Goal: Check status: Check status

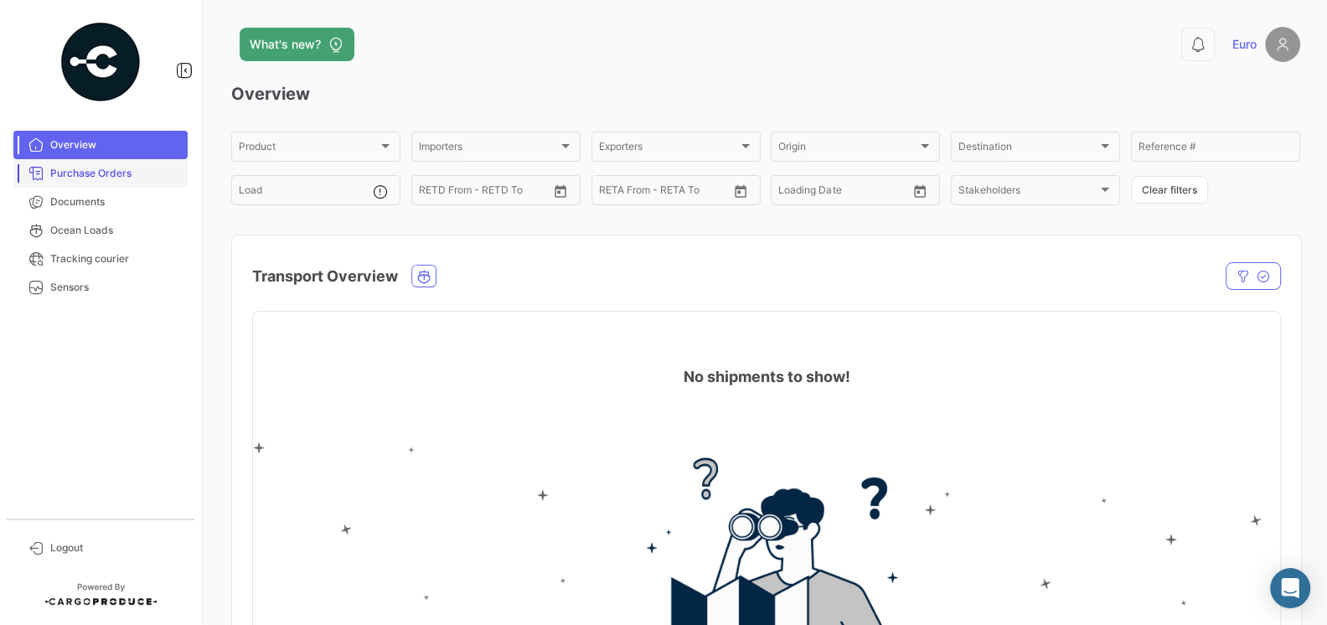
click at [126, 176] on span "Purchase Orders" at bounding box center [115, 173] width 131 height 15
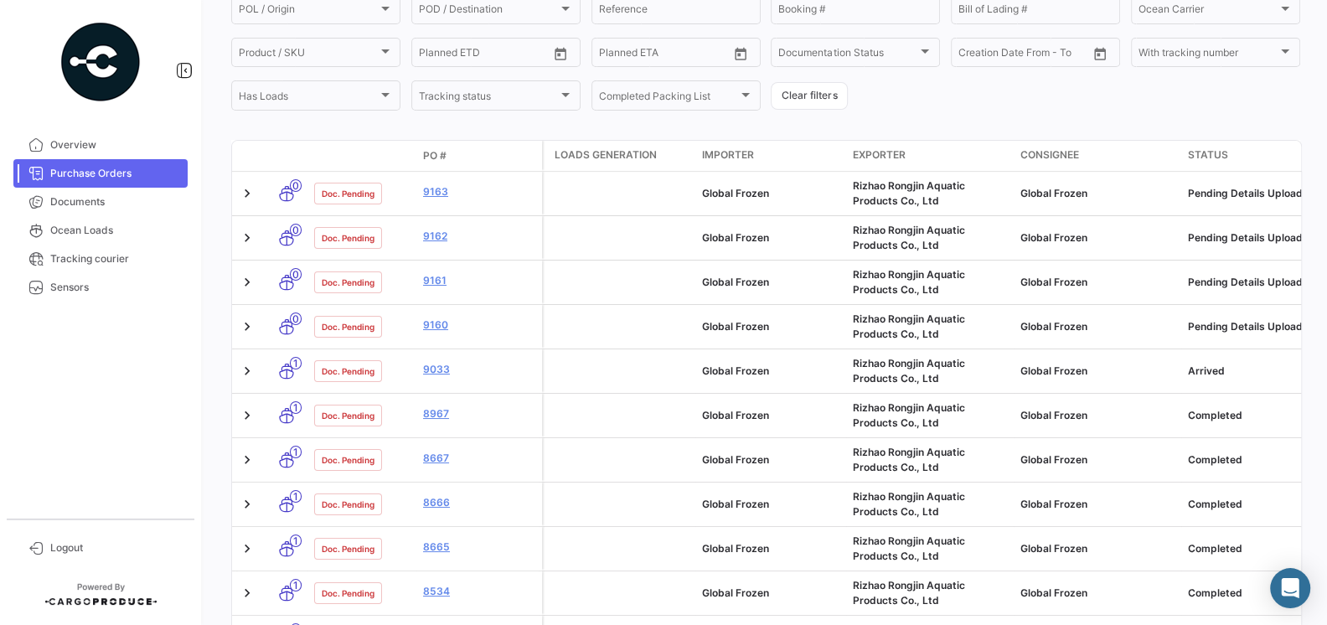
scroll to position [219, 0]
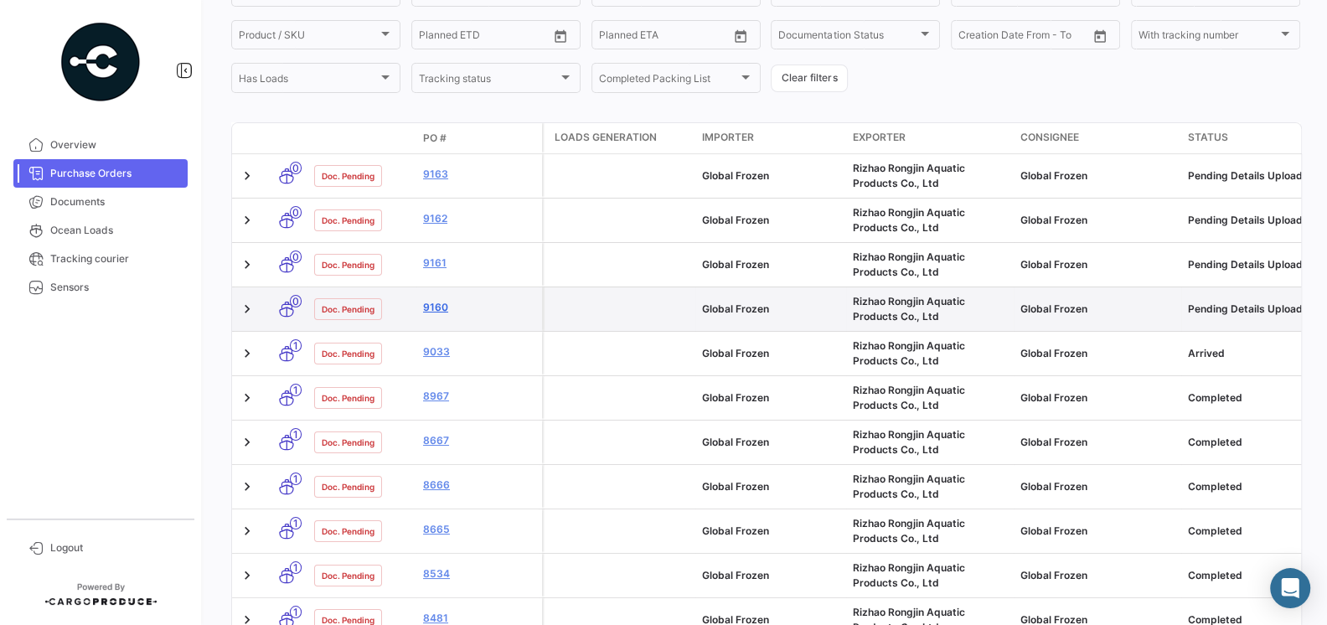
click at [436, 307] on link "9160" at bounding box center [479, 307] width 112 height 15
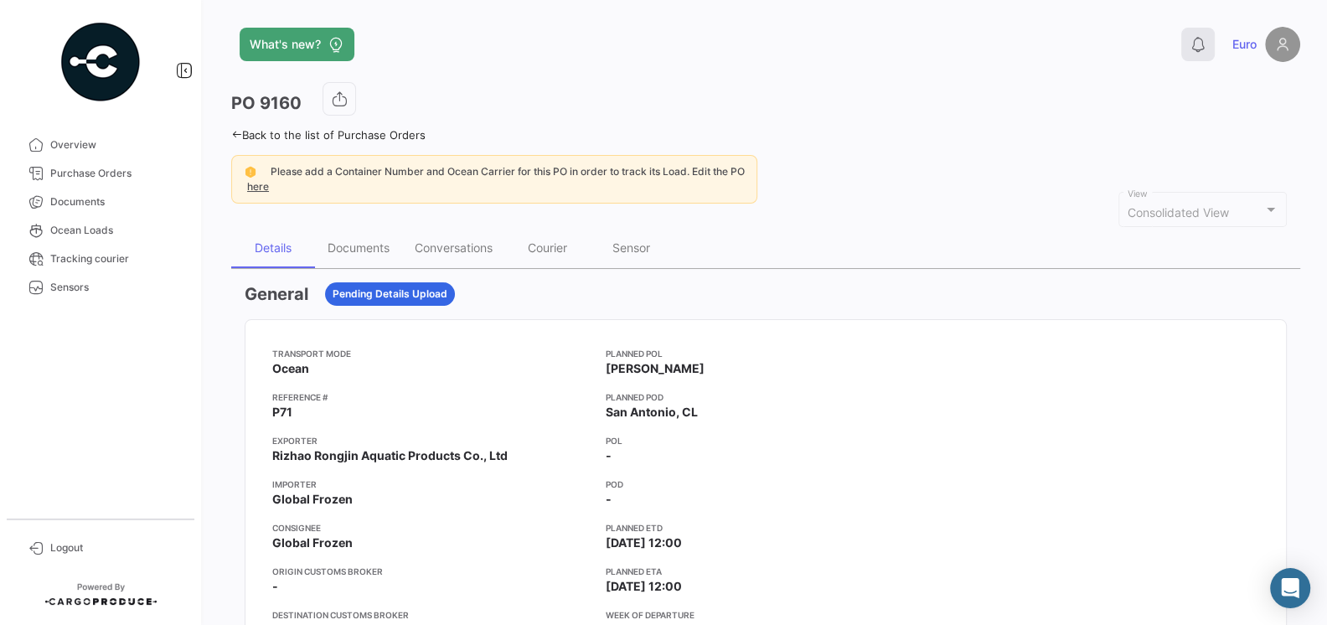
click at [1202, 54] on button "0" at bounding box center [1198, 45] width 34 height 34
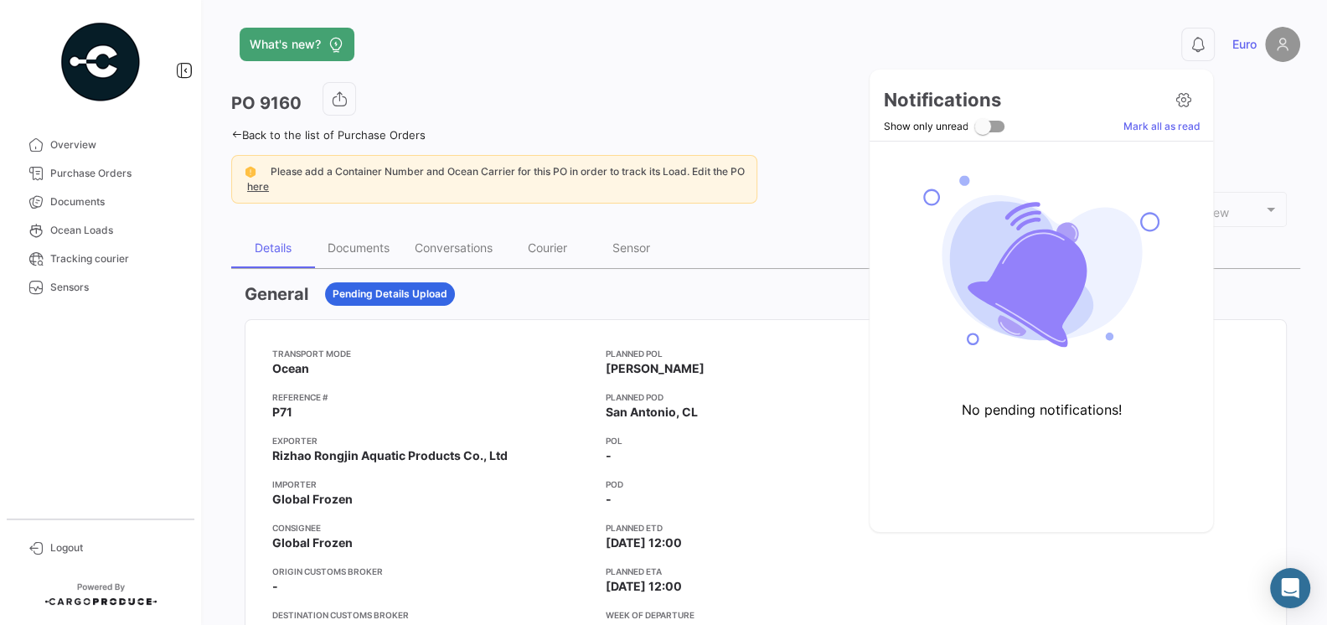
click at [987, 125] on span at bounding box center [982, 126] width 17 height 17
click at [983, 132] on input "Show only unread" at bounding box center [982, 132] width 1 height 1
checkbox input "true"
click at [1184, 99] on icon at bounding box center [1182, 99] width 17 height 17
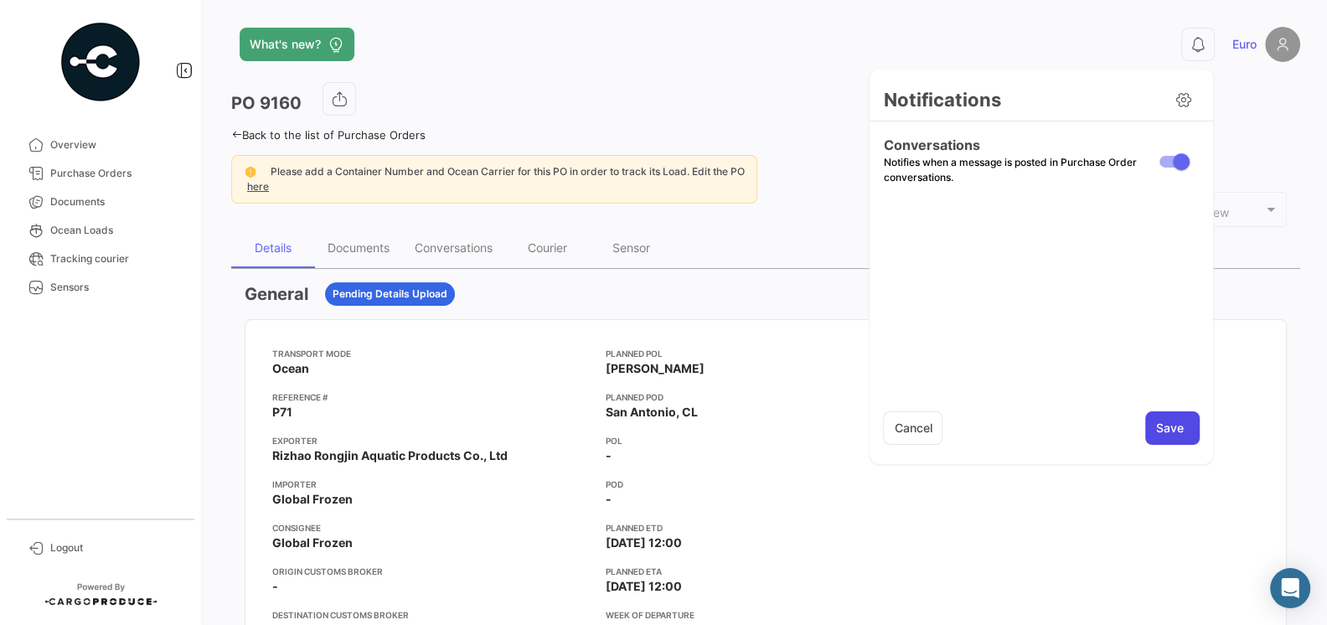
click at [1159, 437] on button "Save" at bounding box center [1172, 428] width 54 height 34
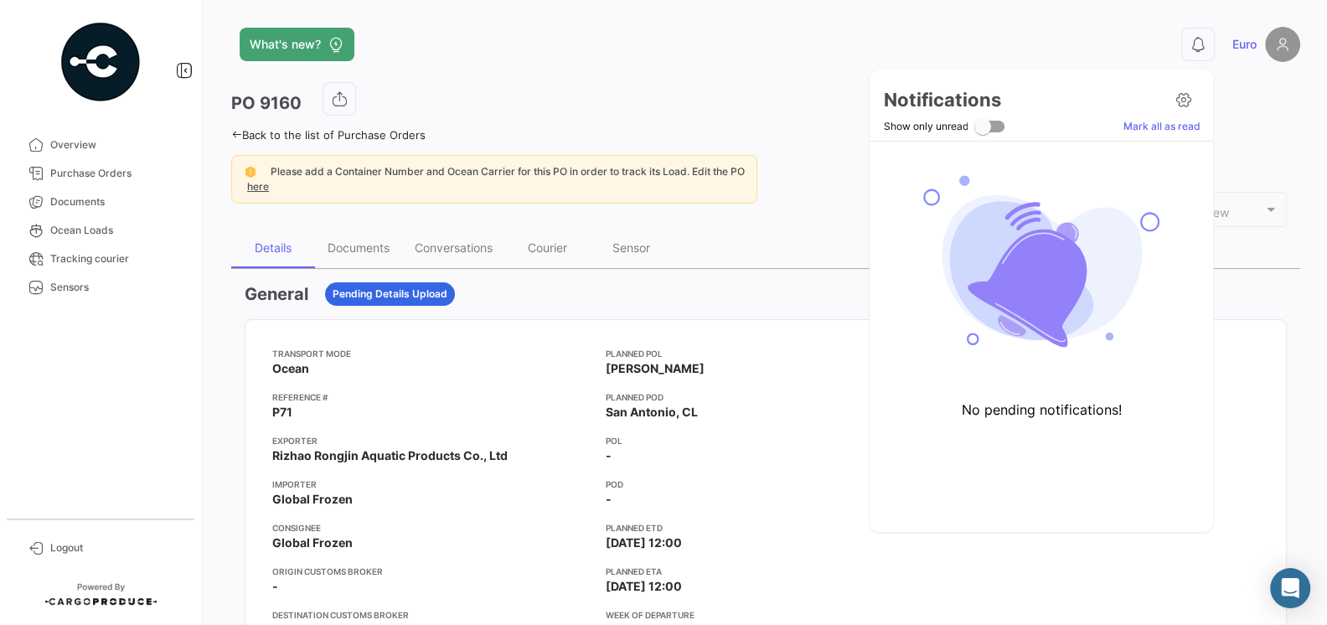
click at [755, 334] on div at bounding box center [663, 312] width 1327 height 625
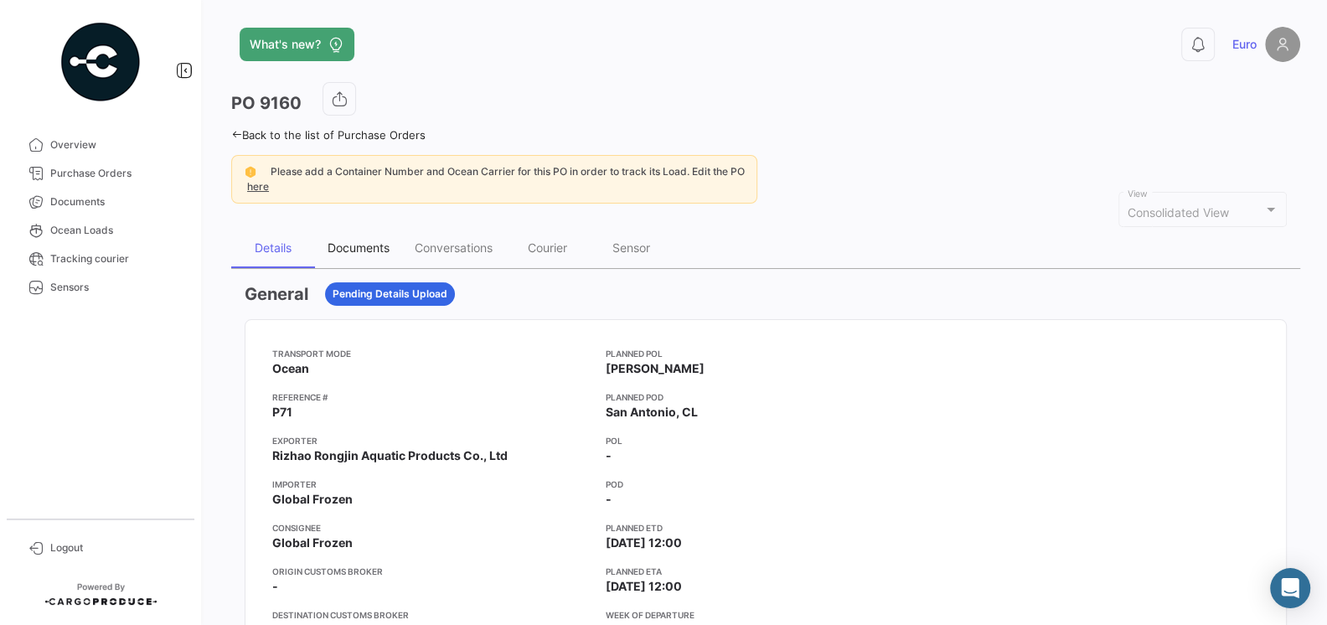
click at [347, 246] on div "Documents" at bounding box center [359, 247] width 62 height 14
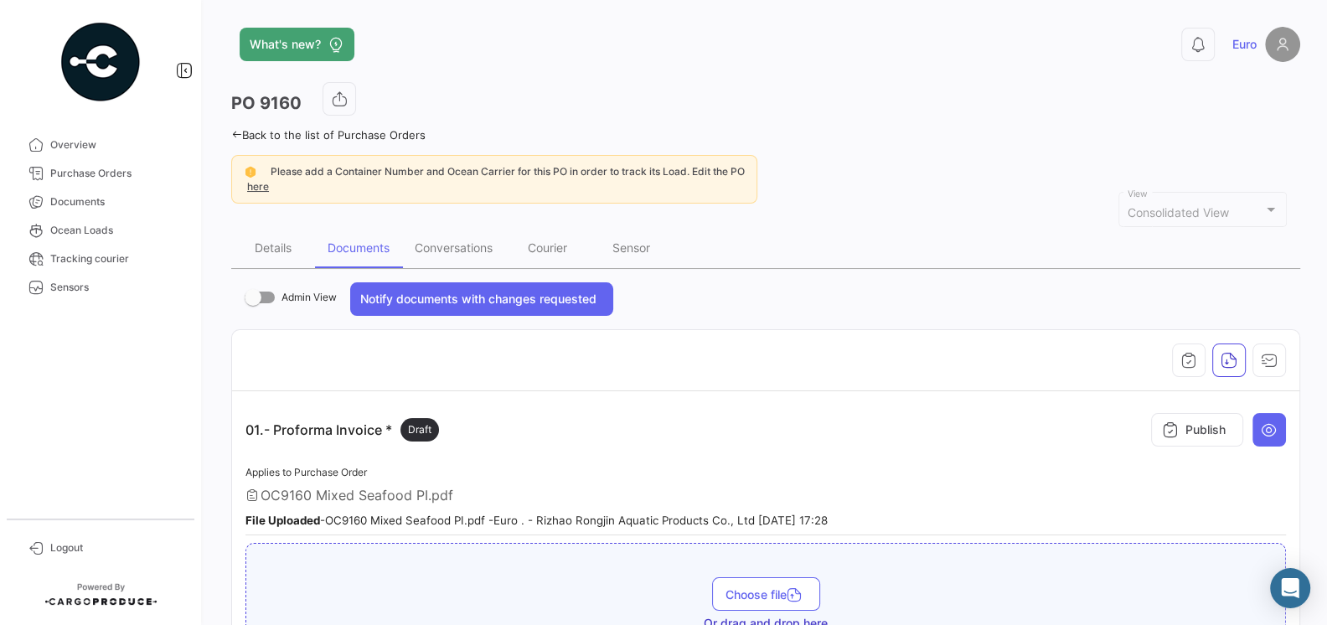
click at [637, 457] on app-document-grouped "01.- Proforma Invoice * Draft Publish Applies to Purchase Order OC9160 Mixed Se…" at bounding box center [765, 553] width 1040 height 296
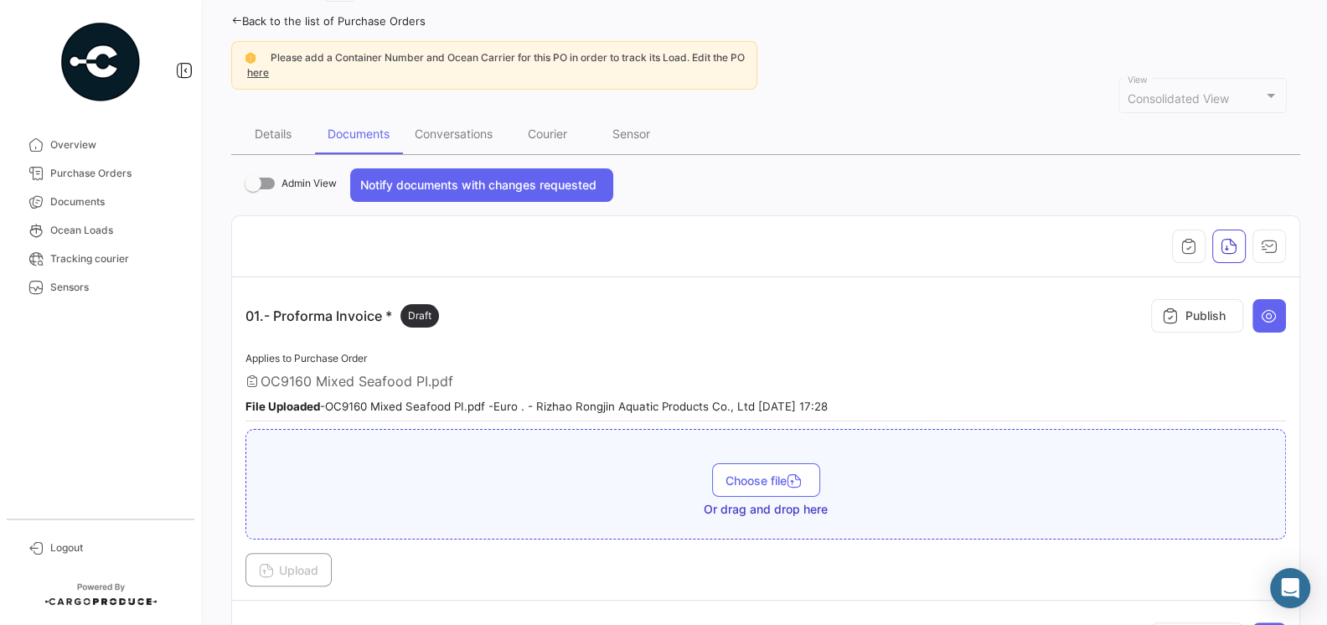
scroll to position [118, 0]
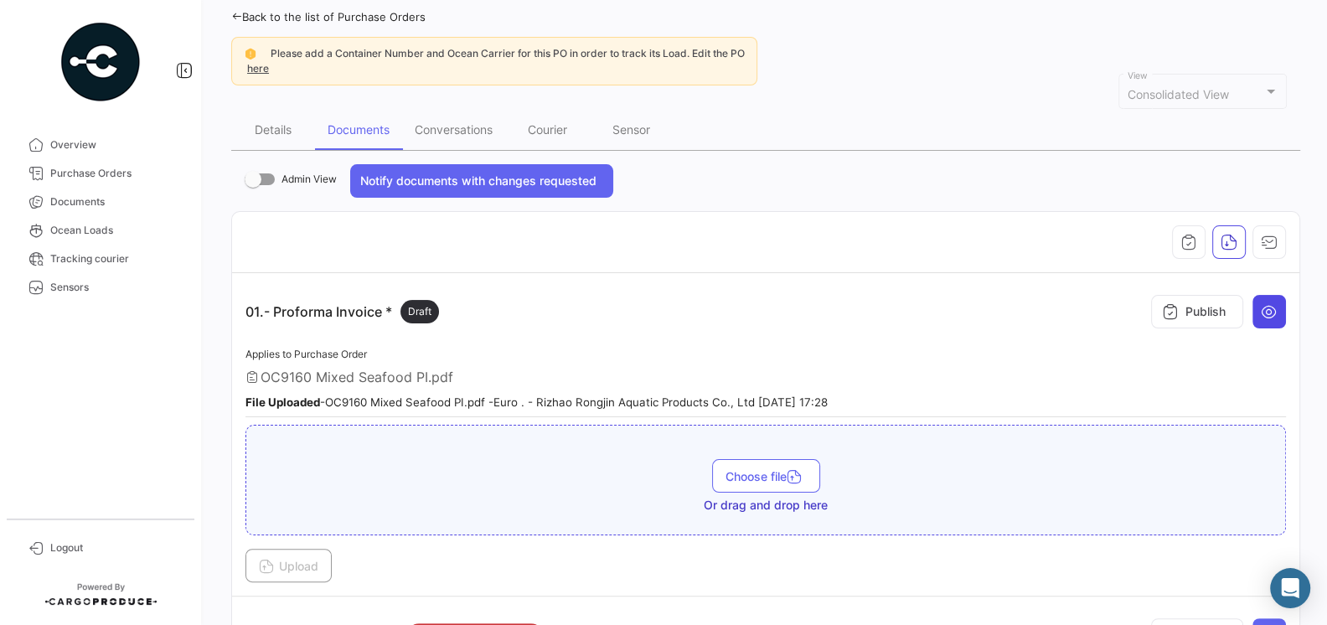
click at [1265, 319] on button at bounding box center [1269, 312] width 34 height 34
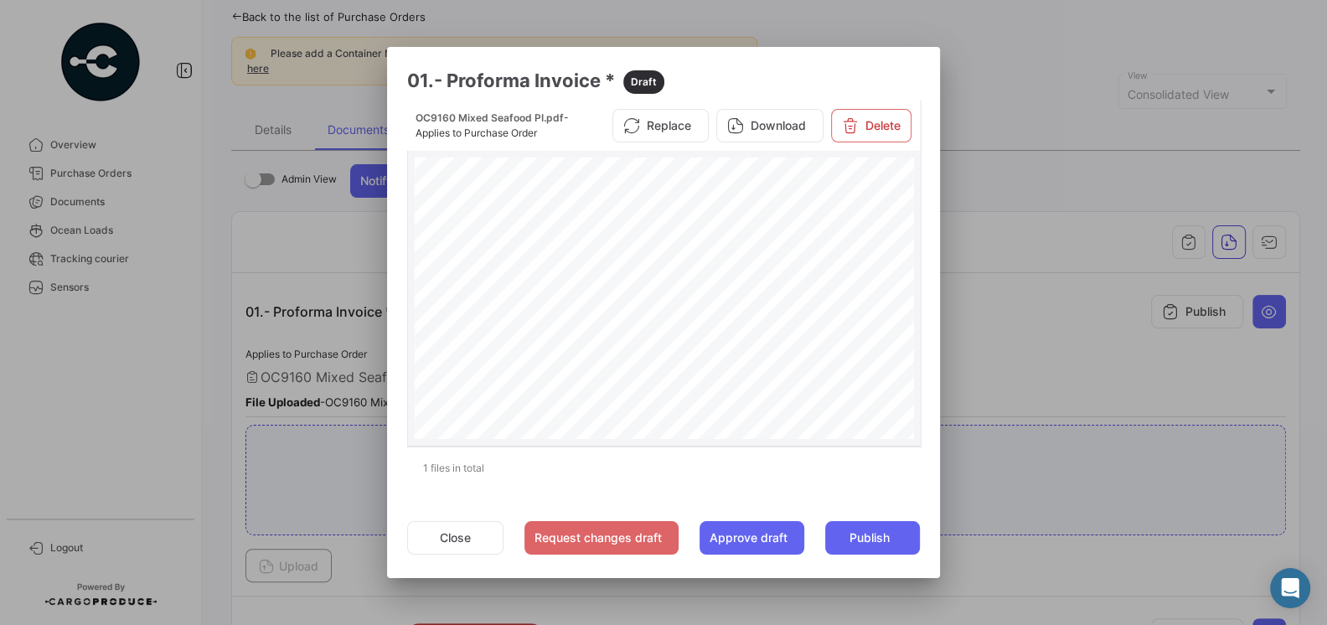
scroll to position [273, 0]
click at [683, 121] on button "Replace" at bounding box center [660, 126] width 96 height 34
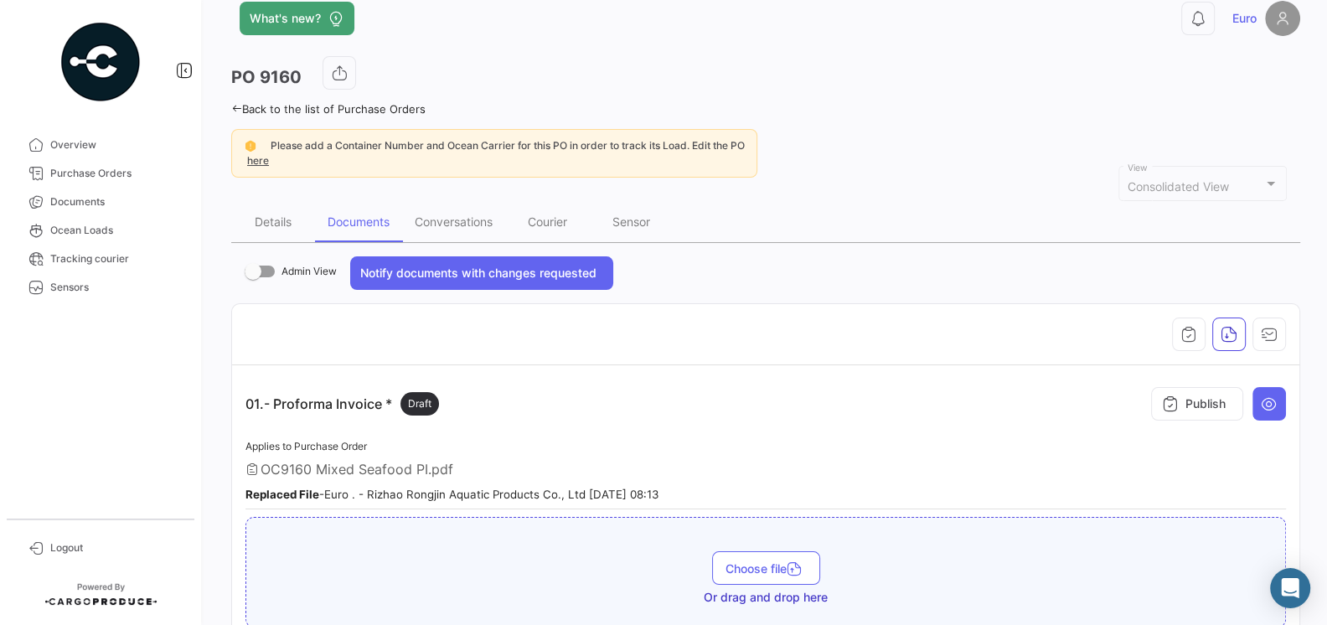
scroll to position [29, 0]
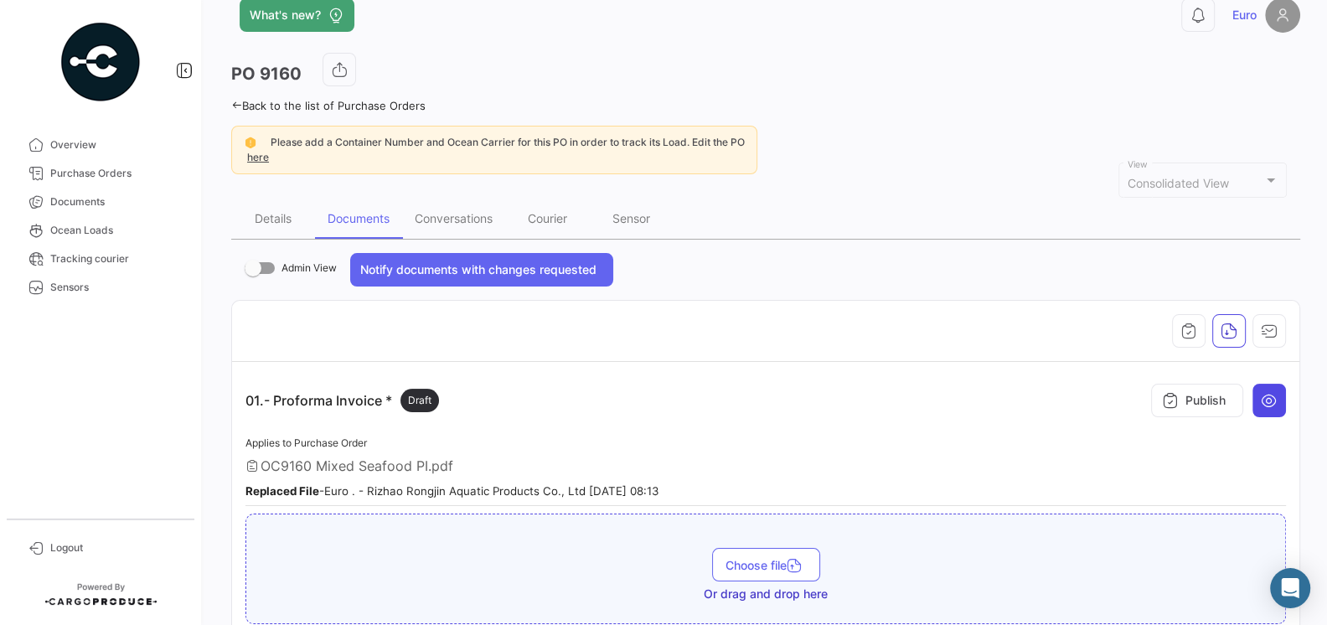
click at [1277, 396] on icon at bounding box center [1269, 400] width 17 height 17
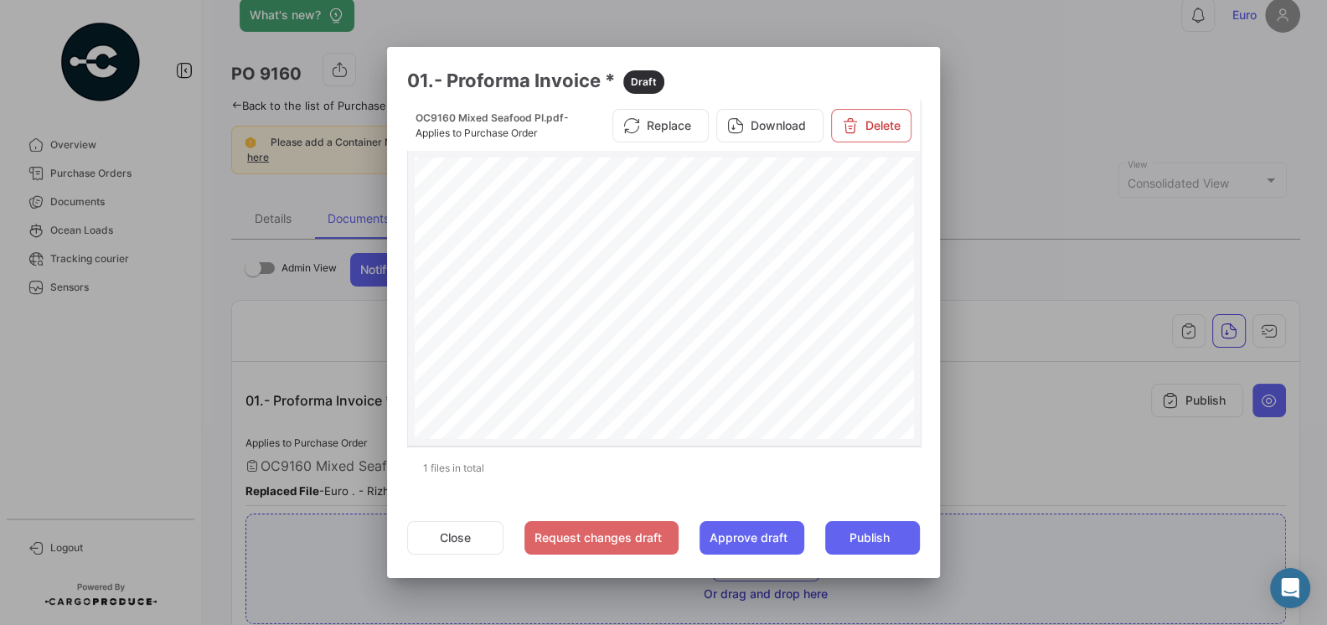
scroll to position [0, 0]
click at [452, 534] on button "Close" at bounding box center [455, 538] width 96 height 34
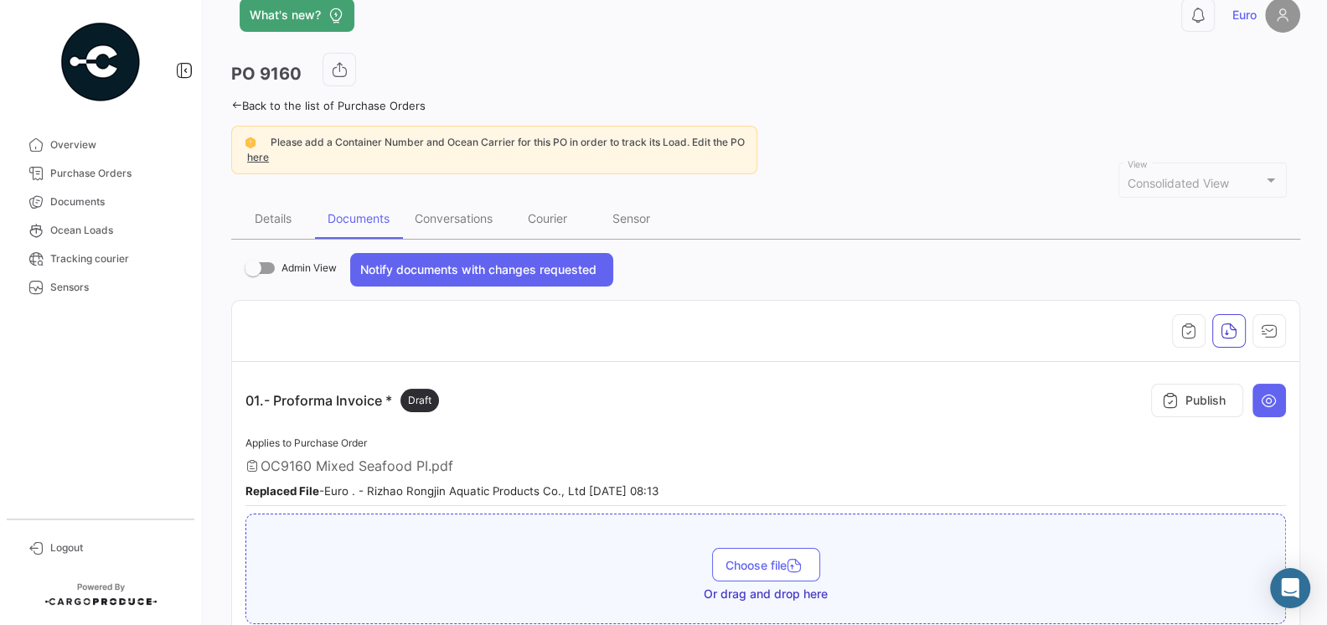
click at [629, 416] on div "01.- Proforma Invoice * Draft Publish" at bounding box center [765, 400] width 1040 height 50
click at [84, 177] on span "Purchase Orders" at bounding box center [115, 173] width 131 height 15
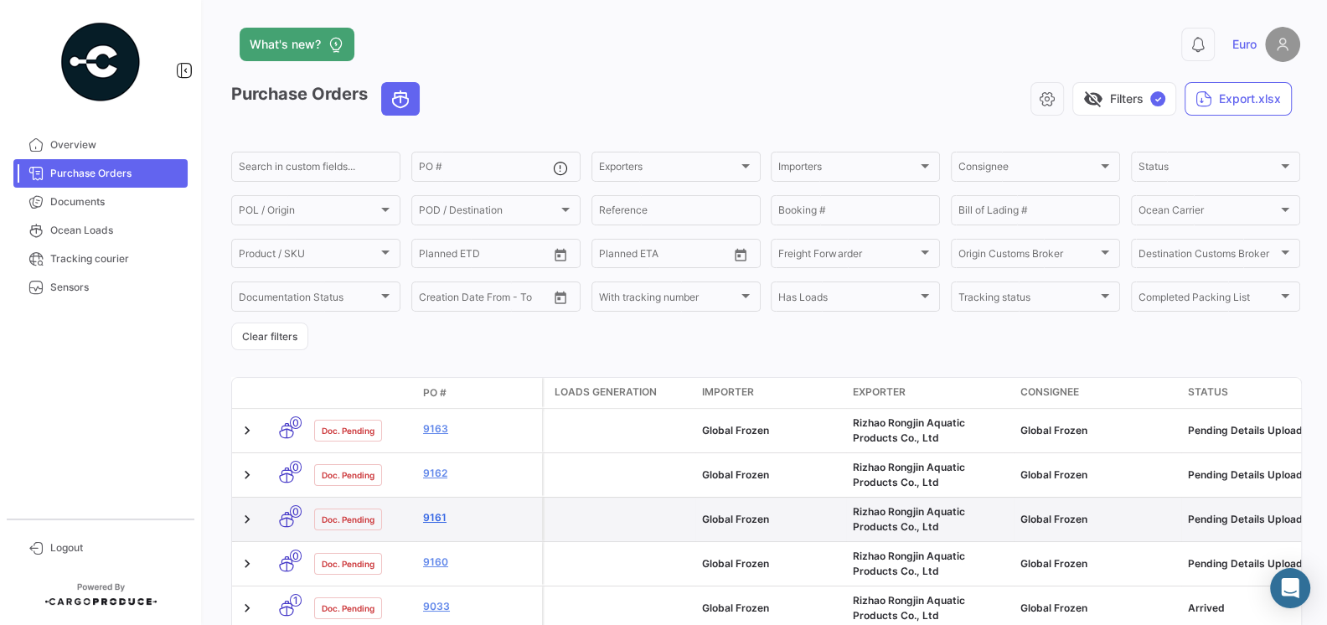
click at [438, 522] on link "9161" at bounding box center [479, 517] width 112 height 15
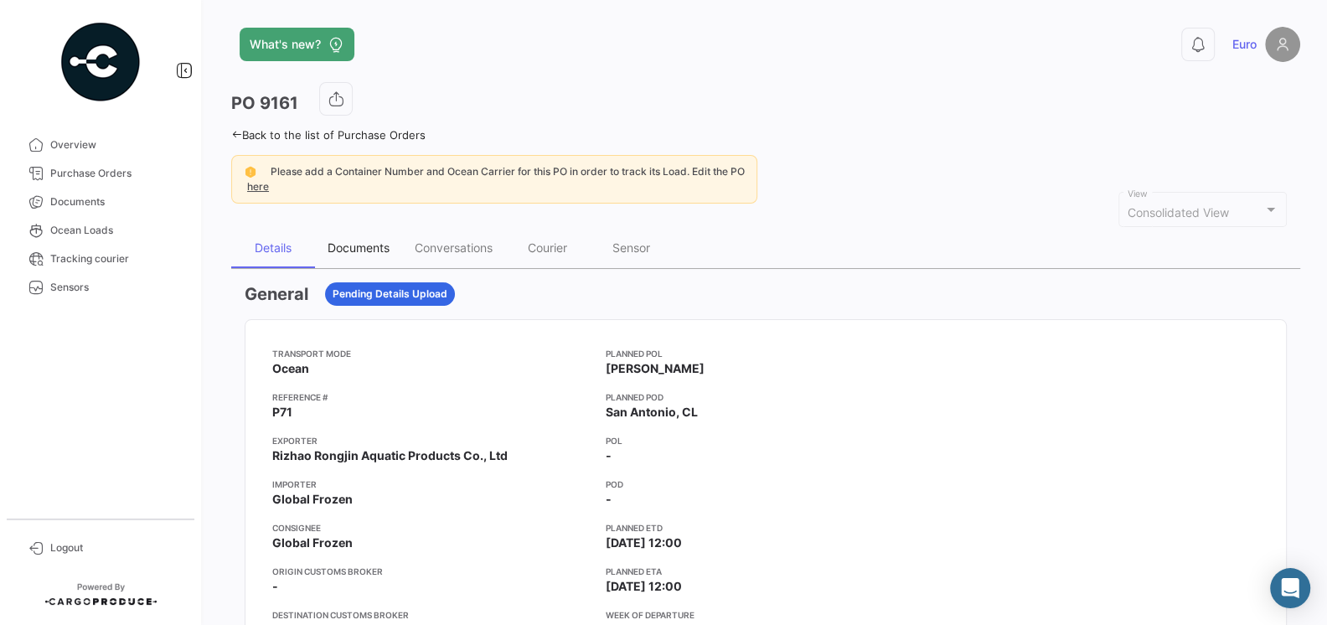
click at [367, 250] on div "Documents" at bounding box center [359, 247] width 62 height 14
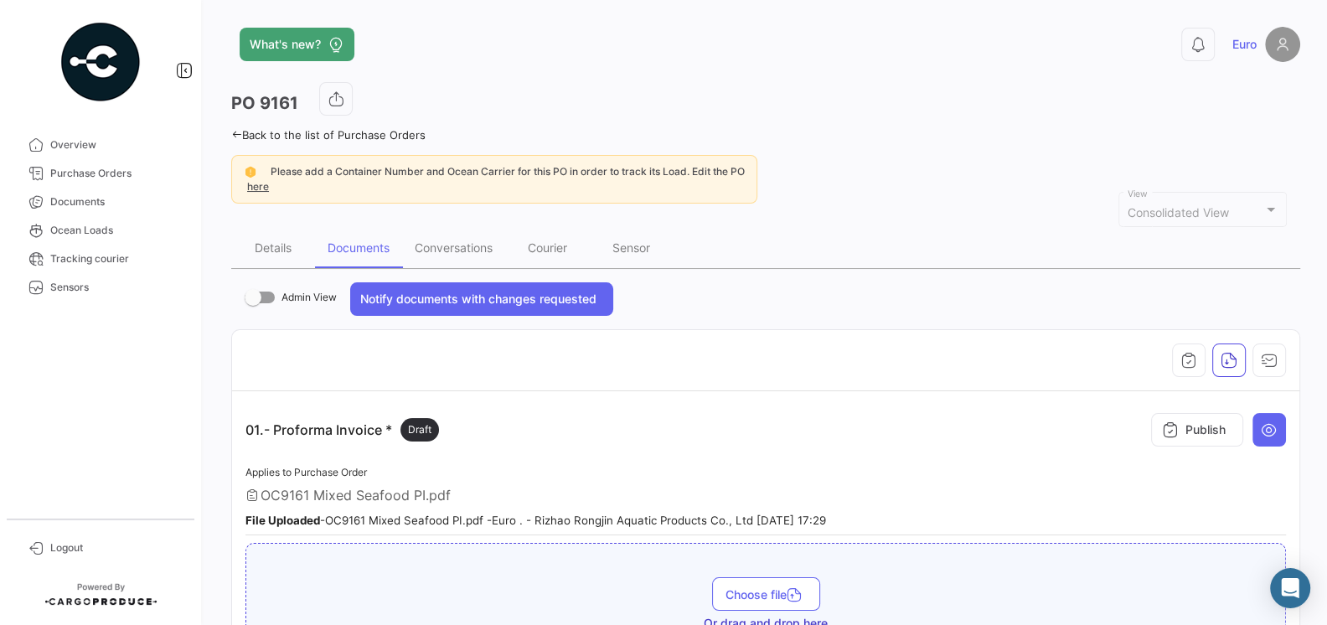
click at [1210, 499] on div "Applies to Purchase Order OC9161 Mixed Seafood PI.pdf File Uploaded - OC9161 Mi…" at bounding box center [765, 499] width 1040 height 74
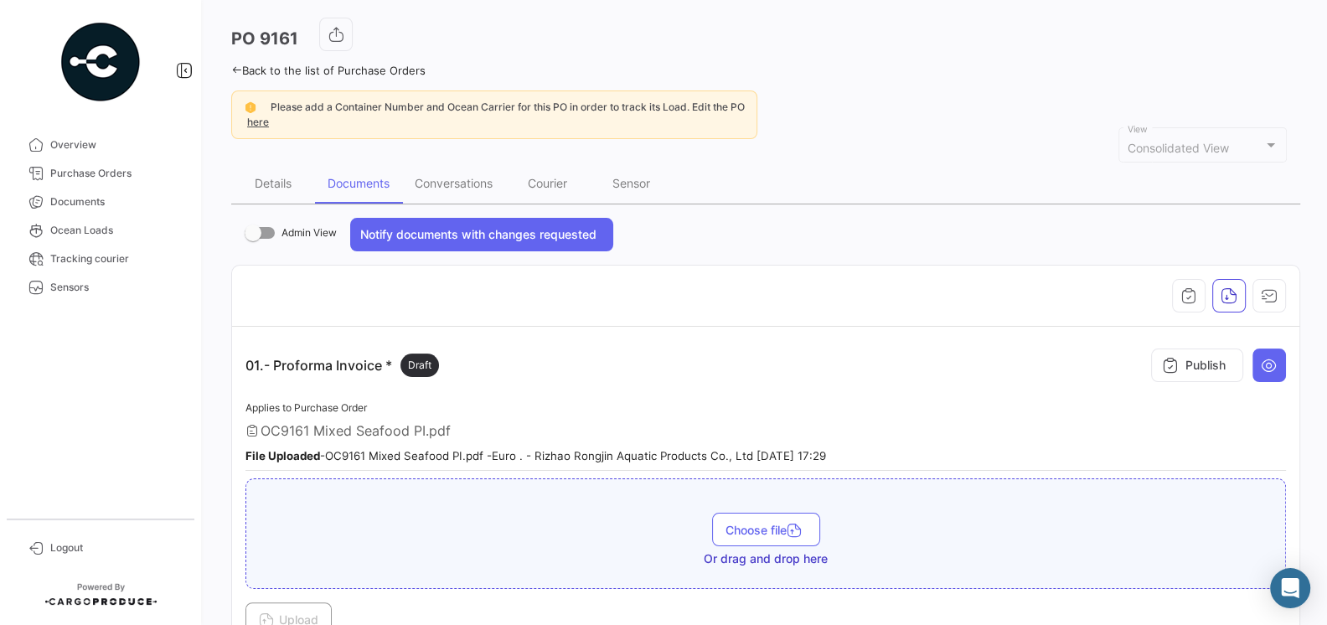
scroll to position [90, 0]
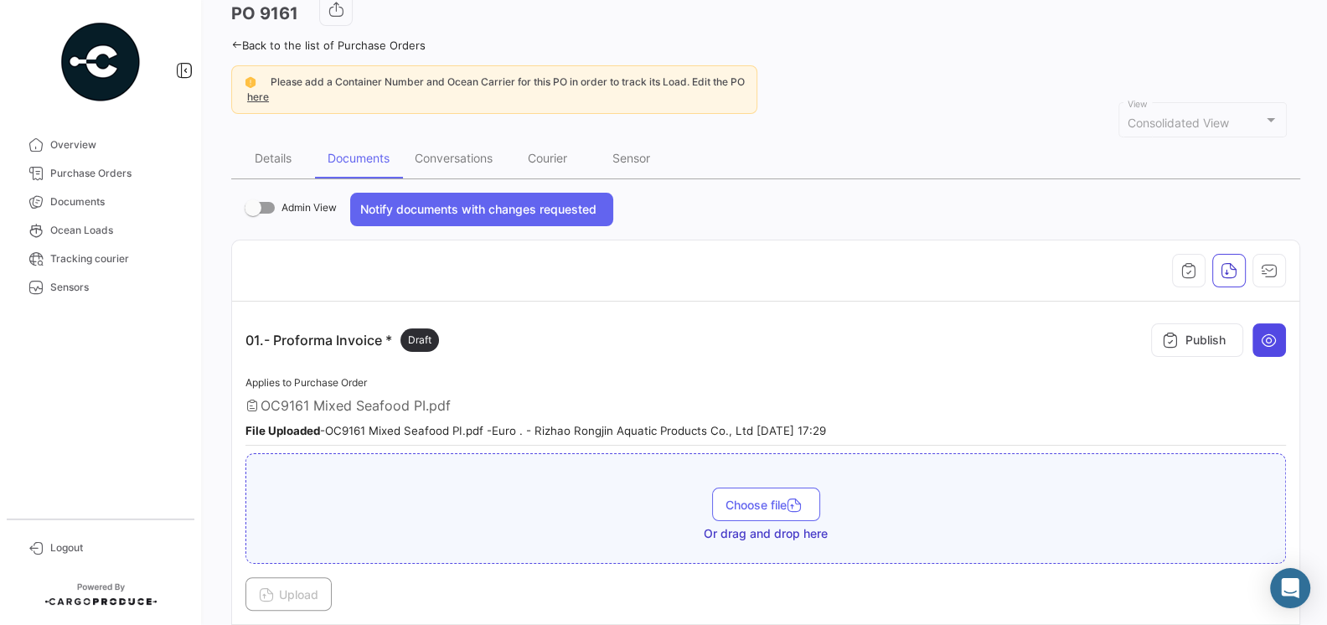
click at [1276, 334] on icon at bounding box center [1269, 340] width 17 height 17
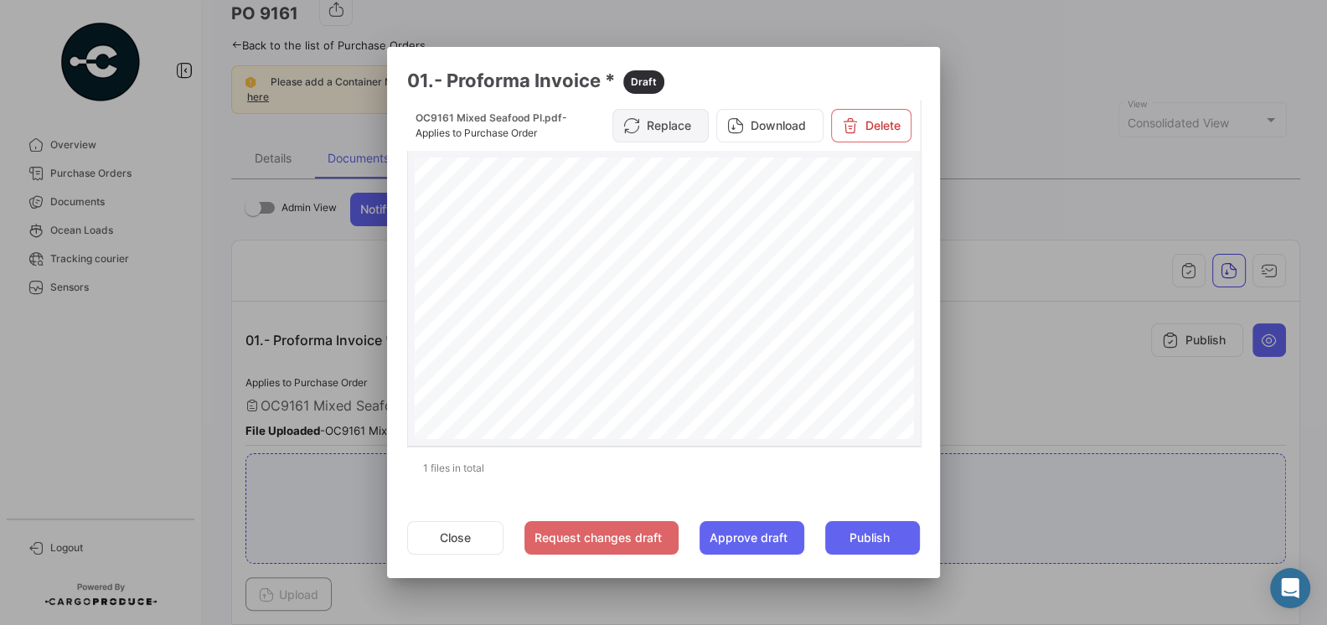
click at [682, 126] on button "Replace" at bounding box center [660, 126] width 96 height 34
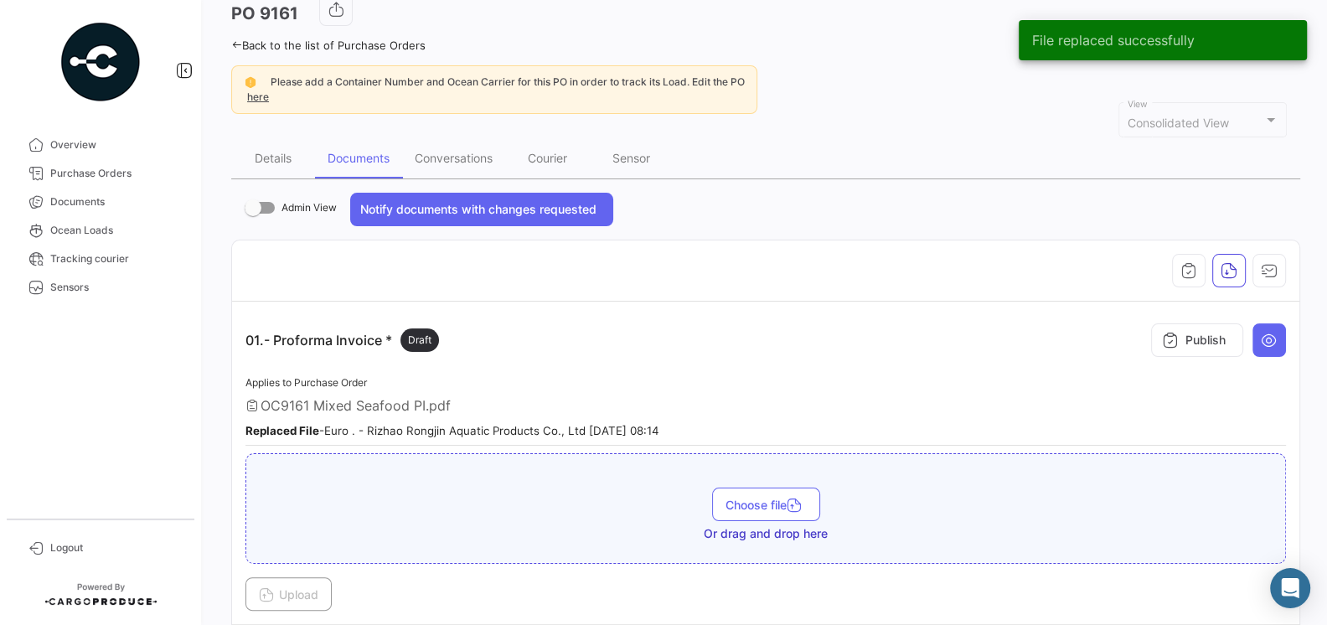
click at [751, 354] on div "01.- Proforma Invoice * Draft Publish" at bounding box center [765, 340] width 1040 height 50
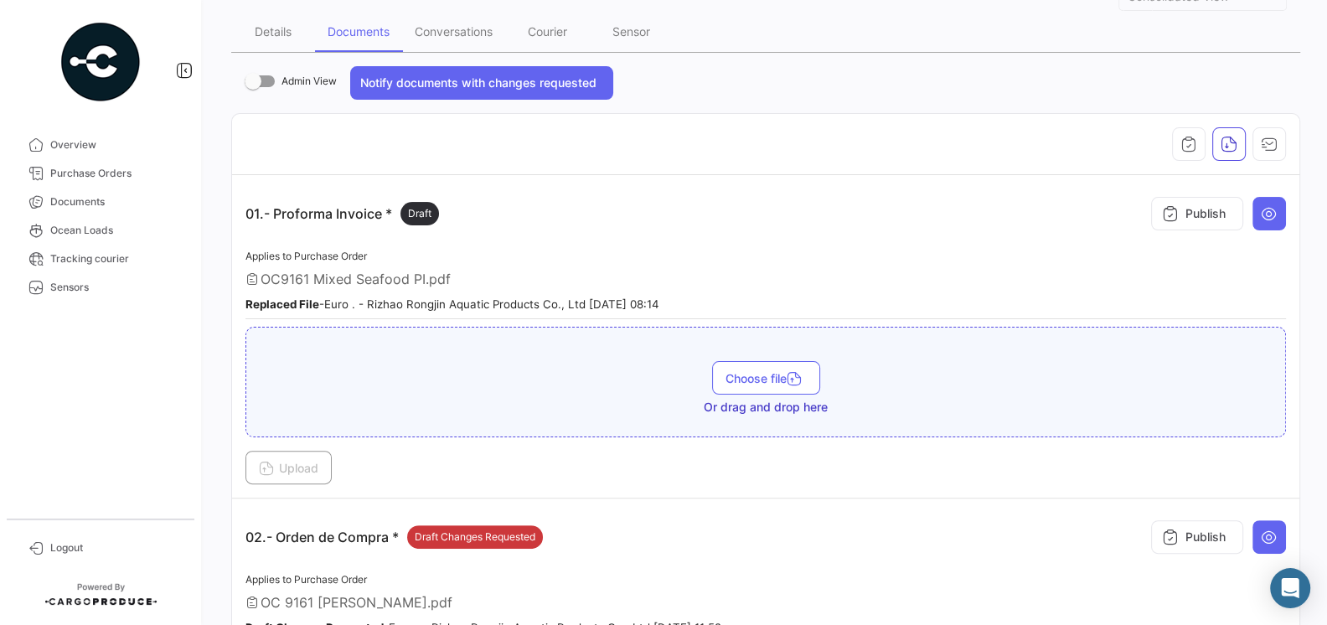
scroll to position [222, 0]
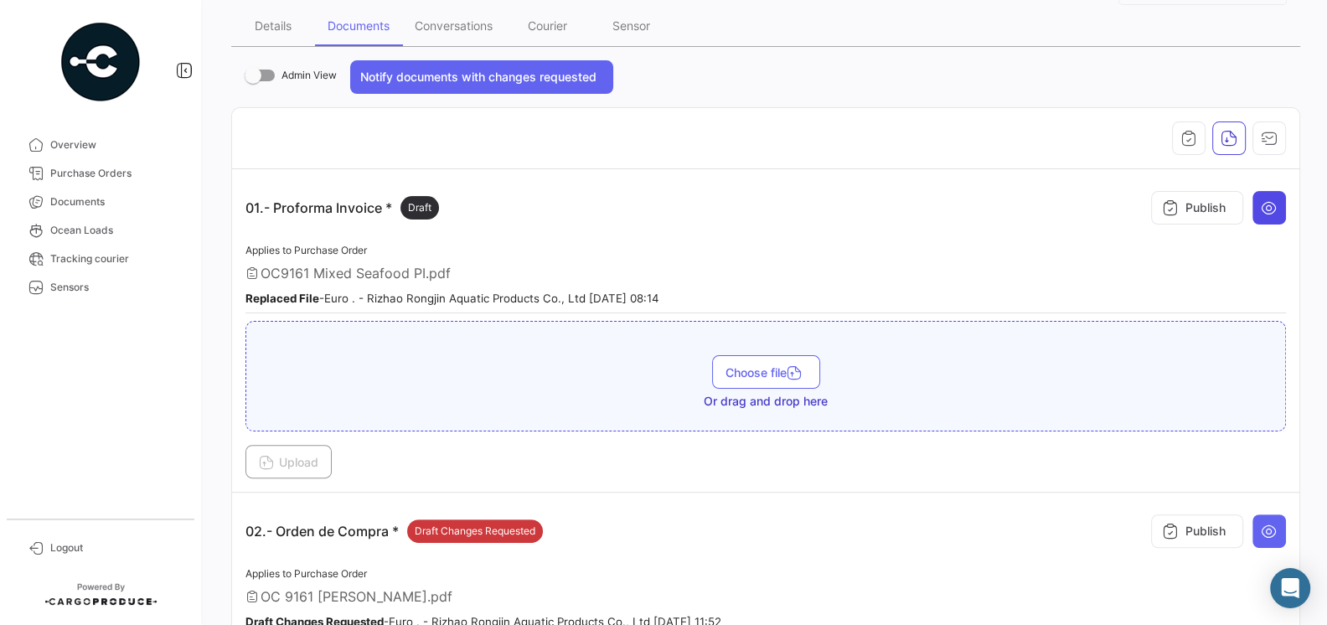
click at [1264, 209] on icon at bounding box center [1269, 207] width 17 height 17
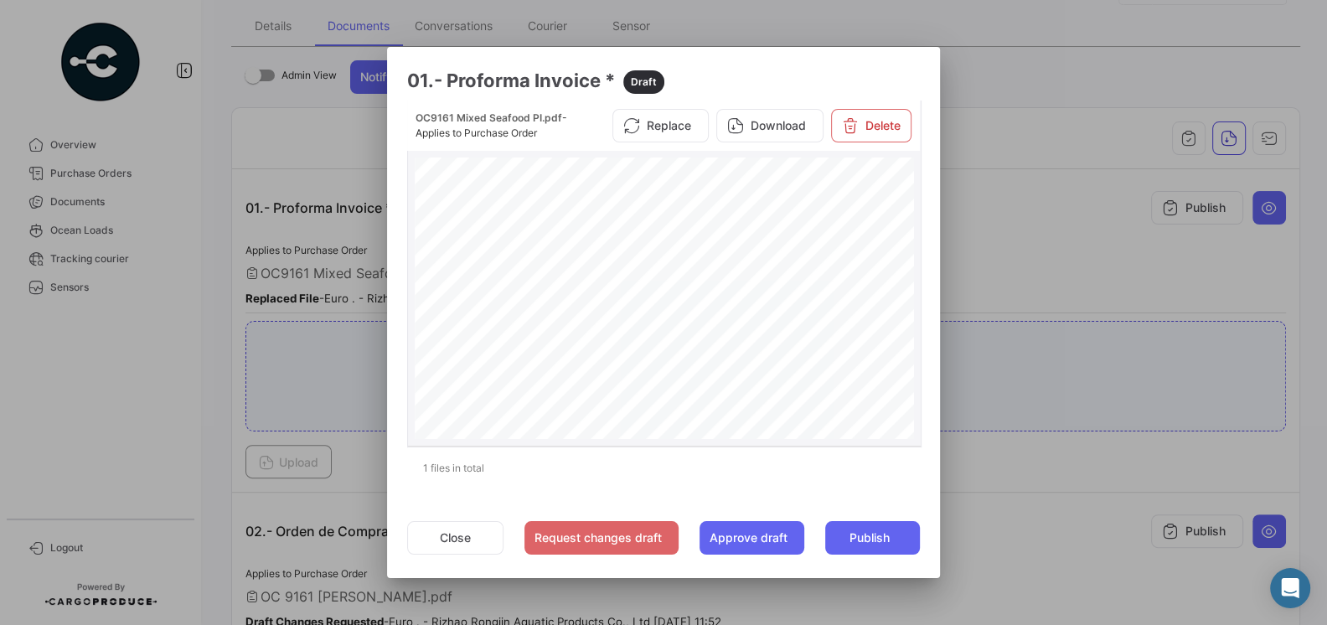
scroll to position [359, 0]
click at [424, 552] on button "Close" at bounding box center [455, 538] width 96 height 34
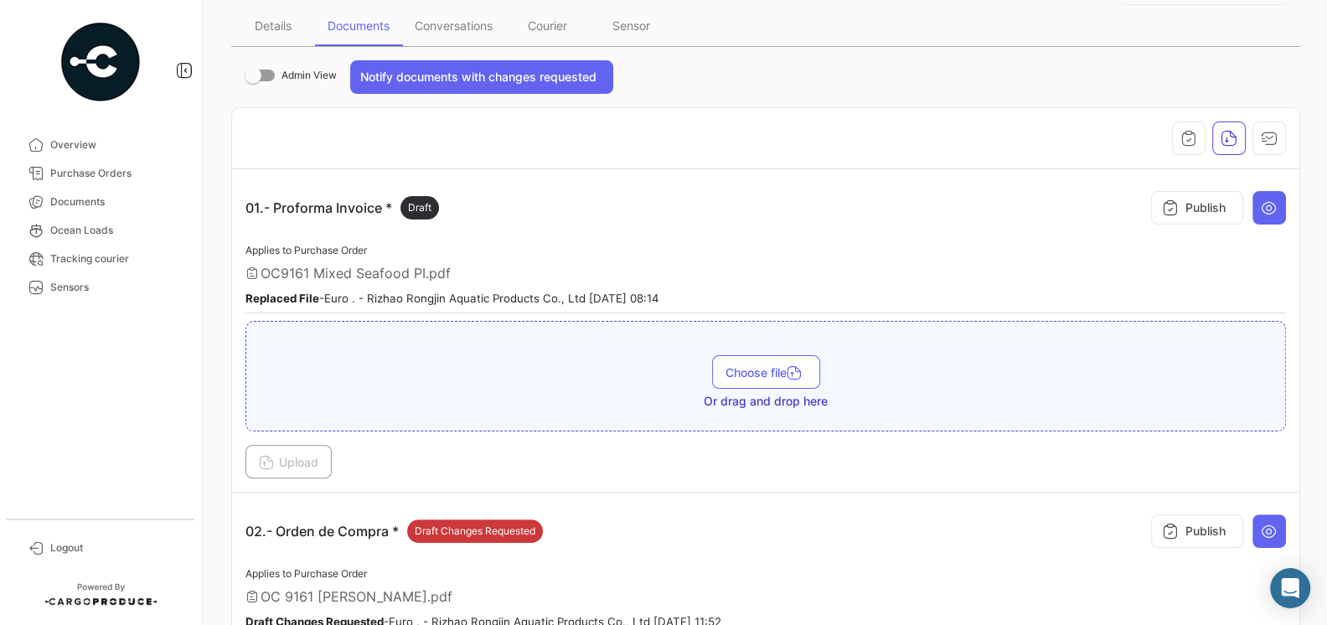
scroll to position [0, 0]
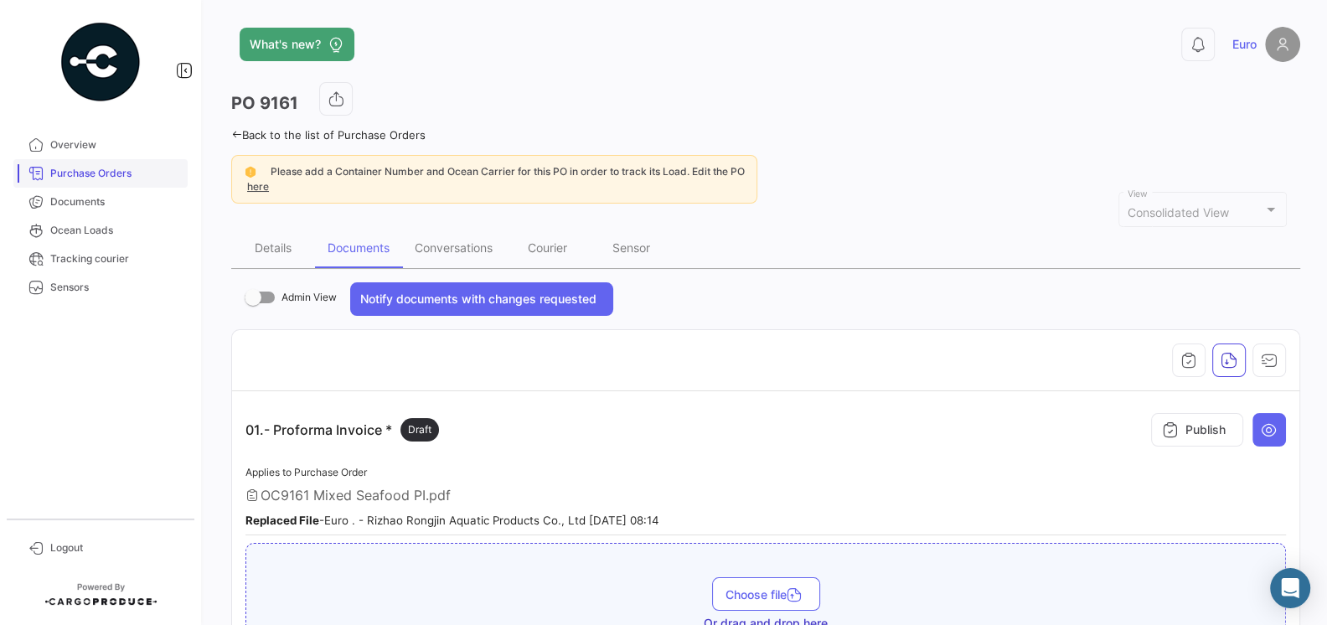
click at [81, 172] on span "Purchase Orders" at bounding box center [115, 173] width 131 height 15
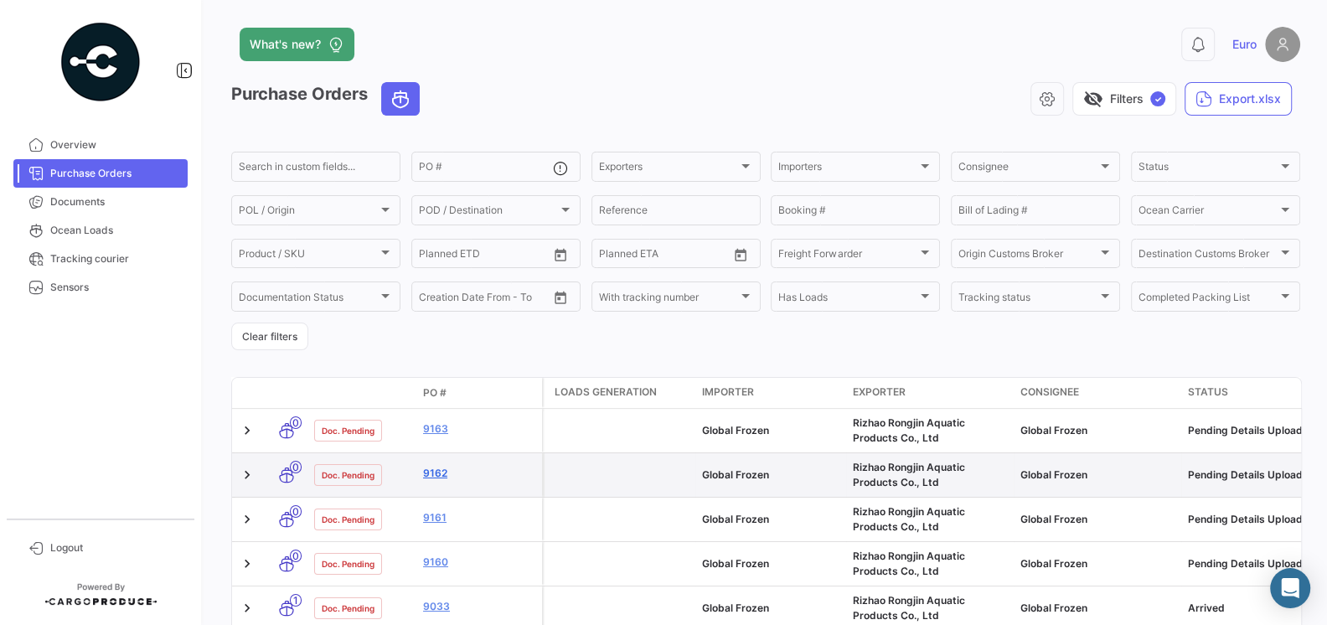
click at [436, 476] on link "9162" at bounding box center [479, 473] width 112 height 15
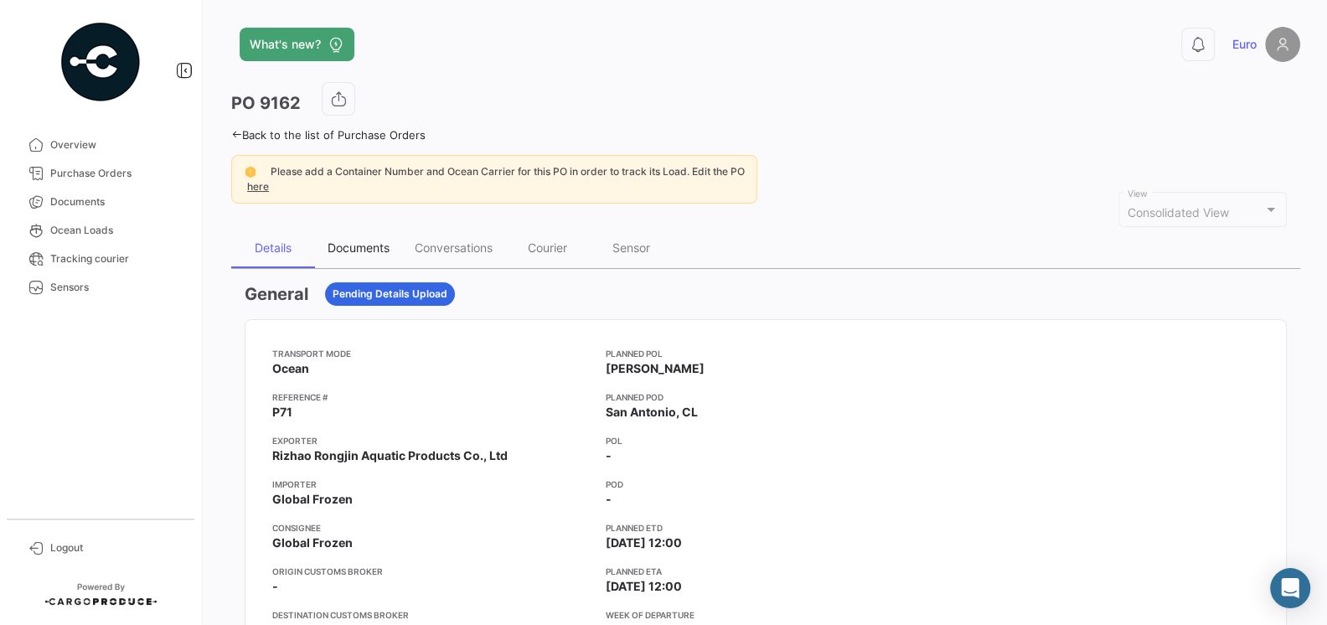
click at [387, 250] on div "Documents" at bounding box center [359, 247] width 62 height 14
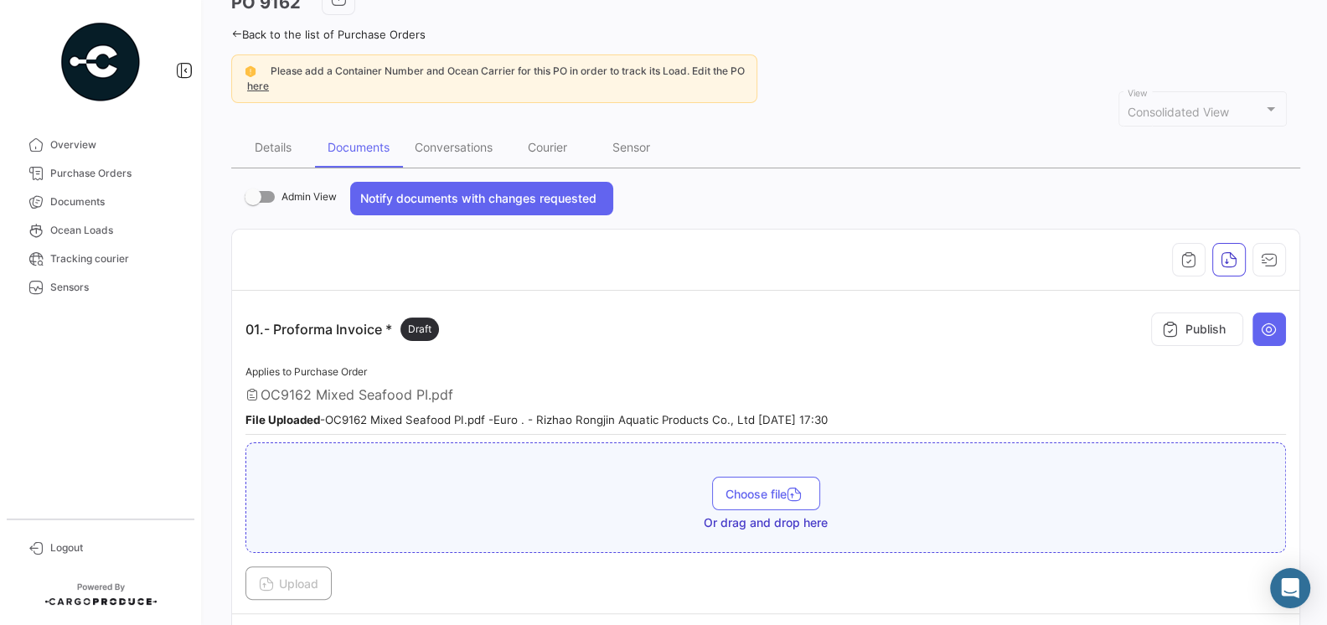
scroll to position [135, 0]
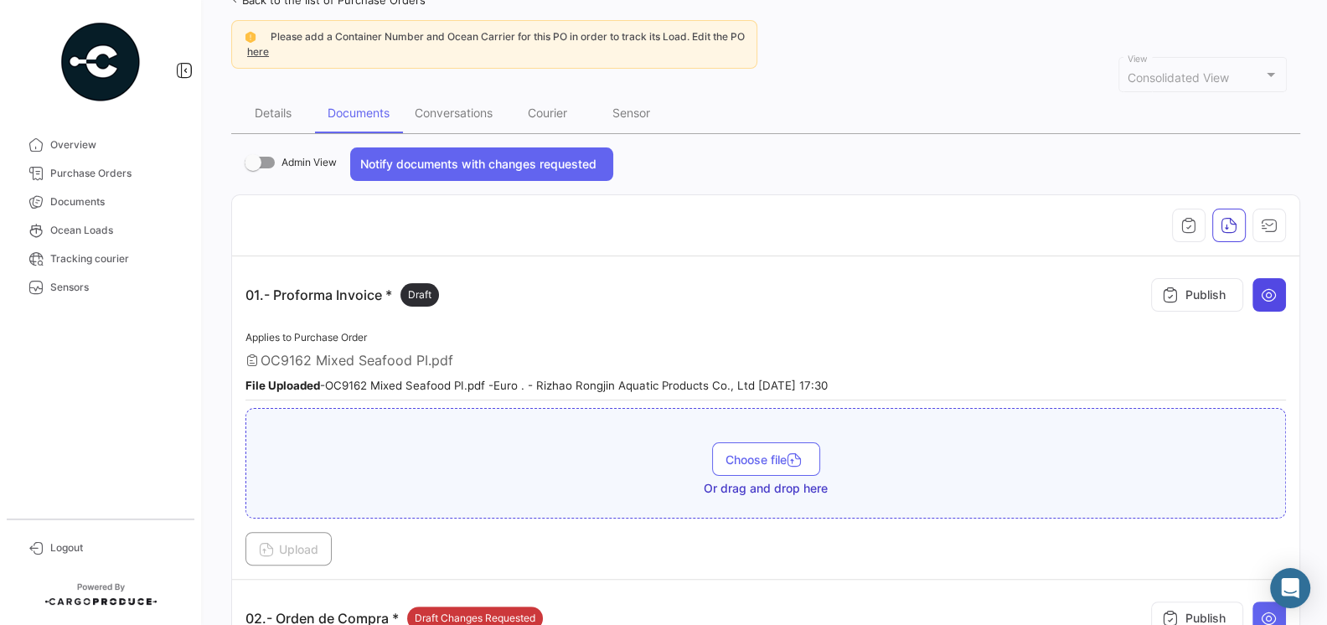
click at [1276, 287] on icon at bounding box center [1269, 295] width 17 height 17
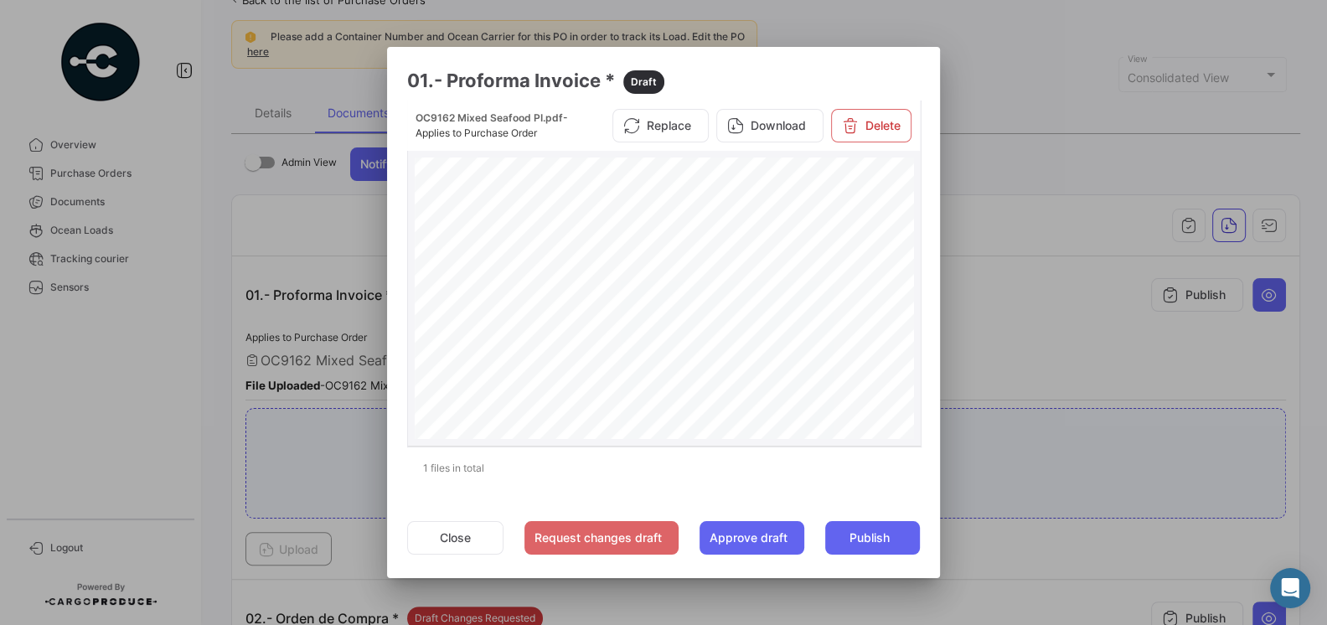
scroll to position [434, 0]
click at [648, 126] on button "Replace" at bounding box center [660, 126] width 96 height 34
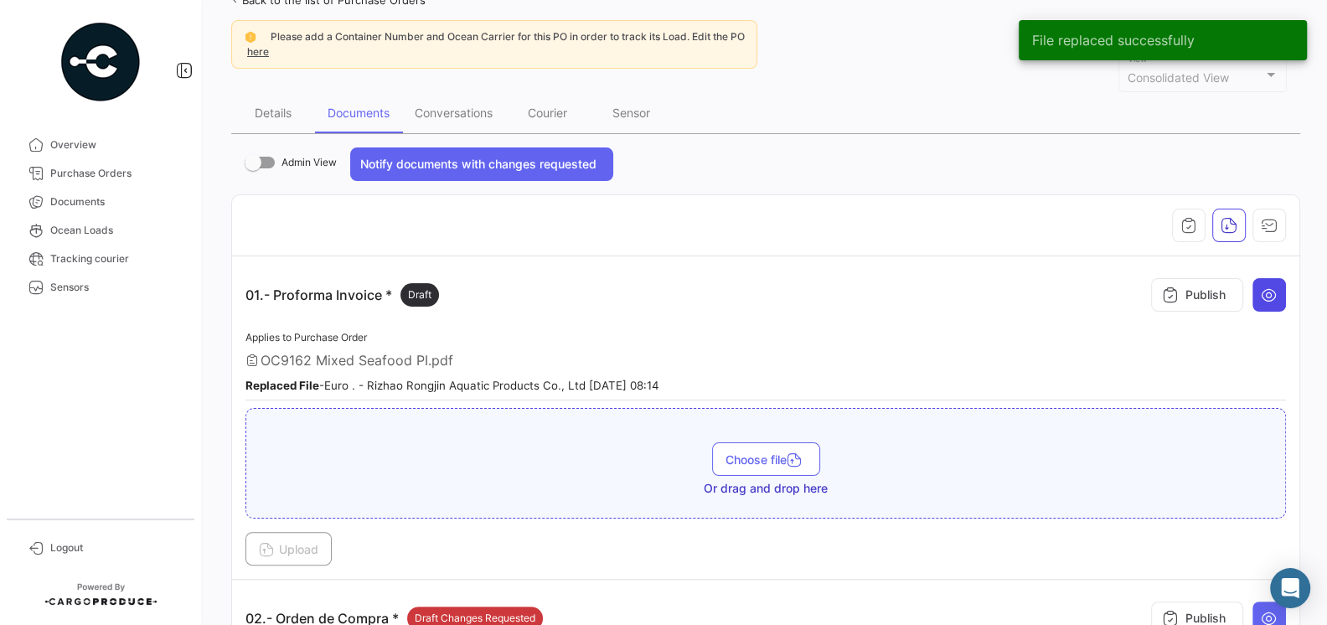
click at [1258, 295] on button at bounding box center [1269, 295] width 34 height 34
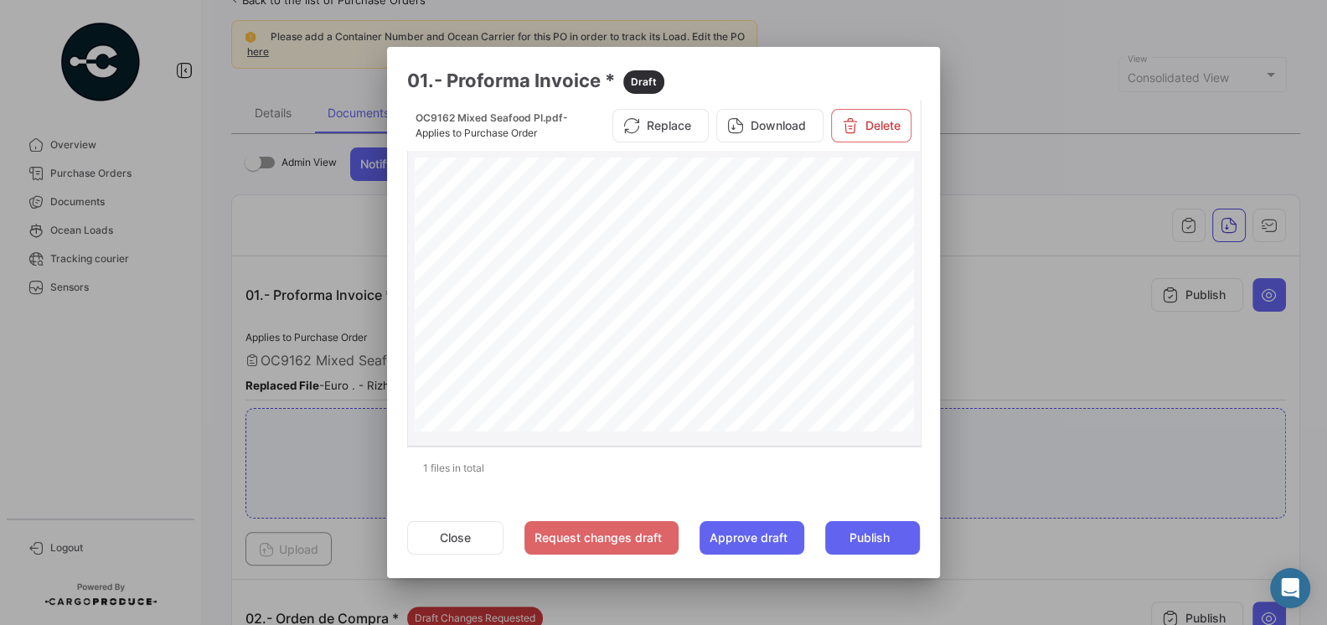
scroll to position [0, 0]
click at [450, 529] on button "Close" at bounding box center [455, 538] width 96 height 34
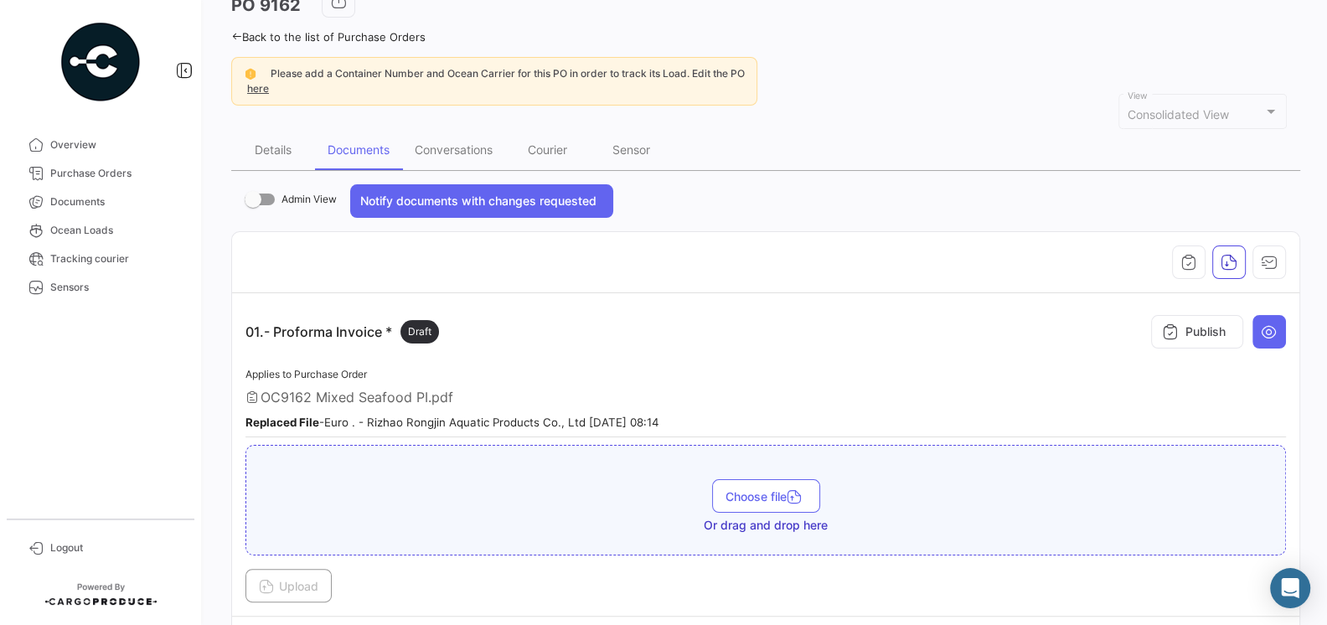
scroll to position [102, 0]
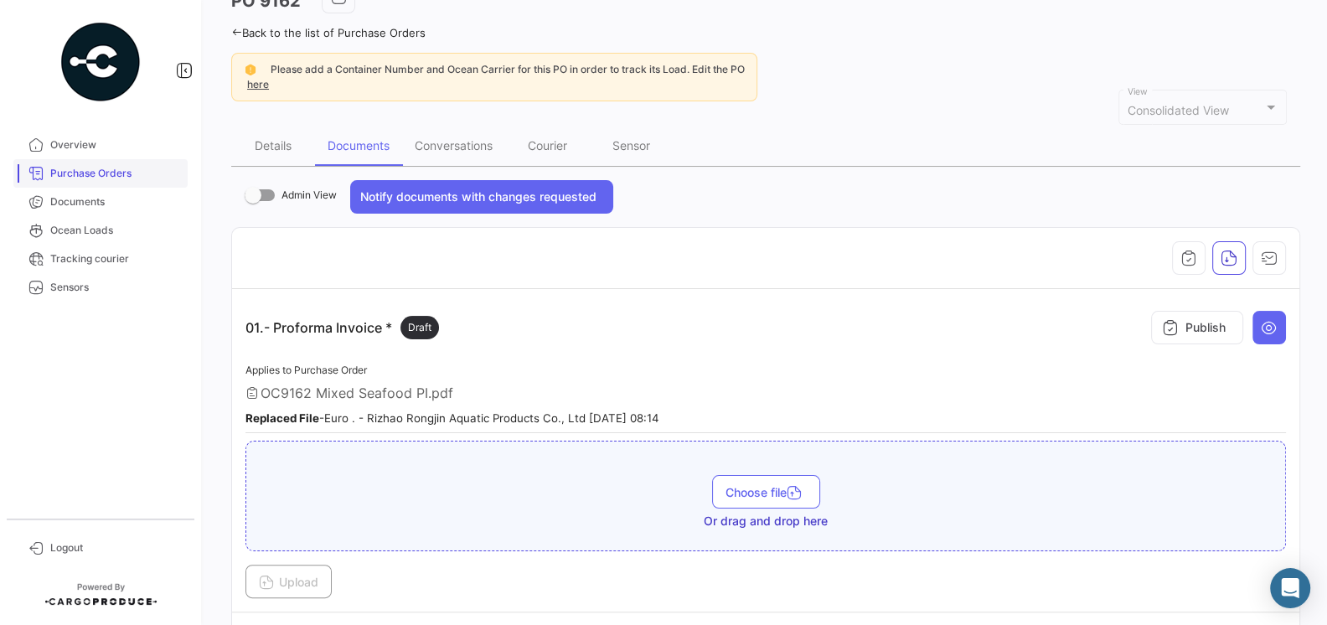
click at [123, 173] on span "Purchase Orders" at bounding box center [115, 173] width 131 height 15
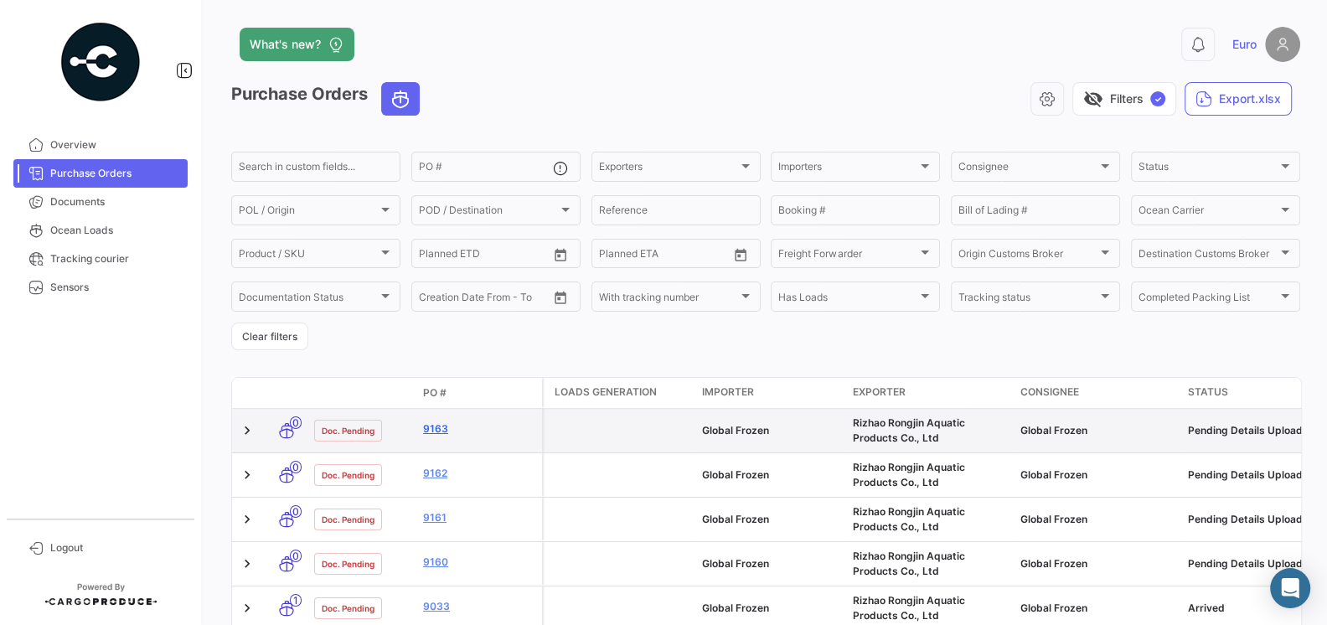
click at [436, 430] on link "9163" at bounding box center [479, 428] width 112 height 15
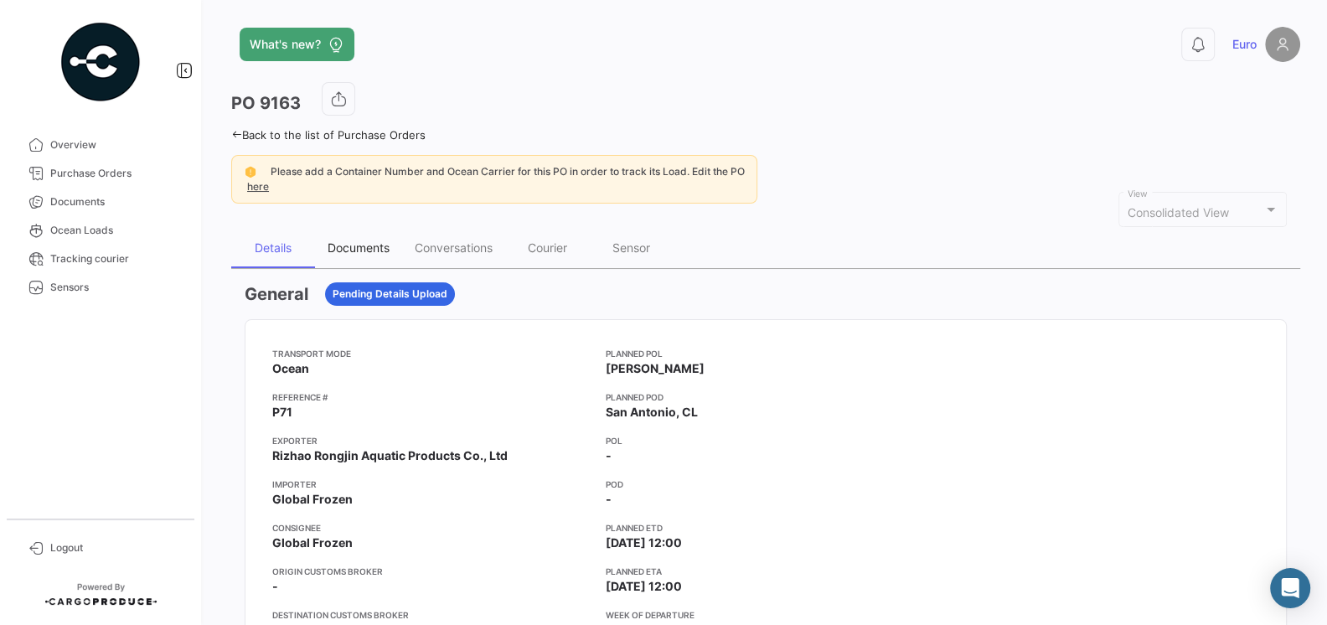
click at [370, 252] on div "Documents" at bounding box center [359, 247] width 62 height 14
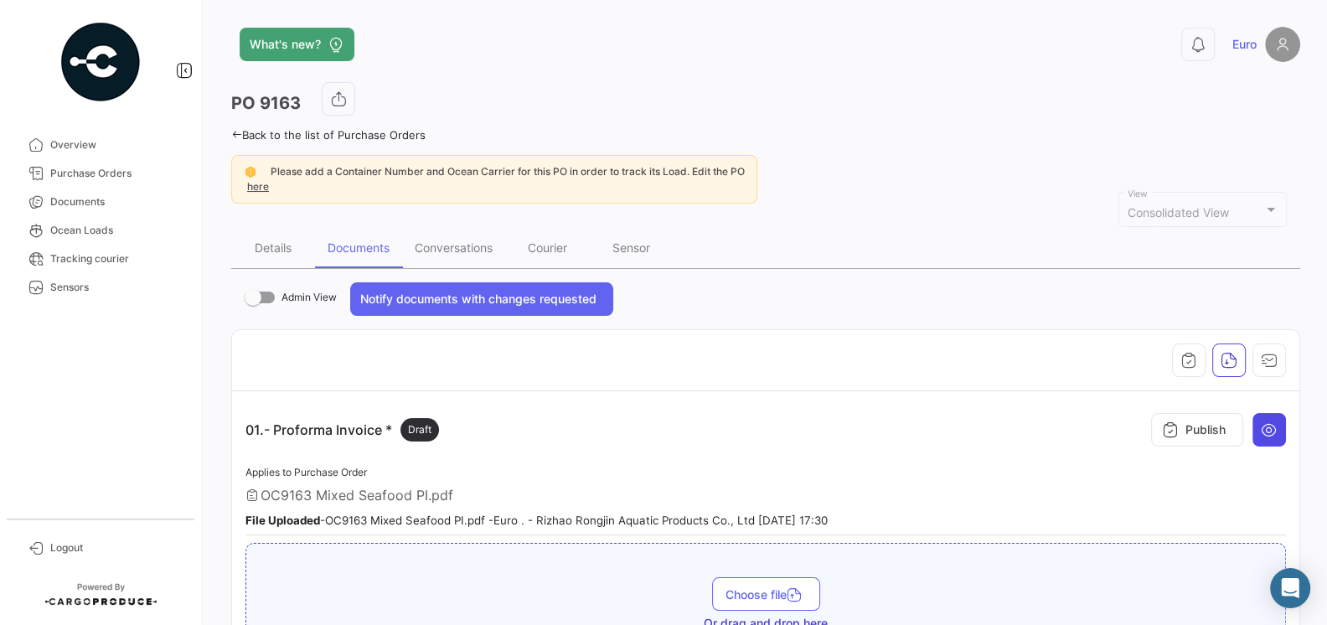
click at [1275, 428] on icon at bounding box center [1269, 429] width 17 height 17
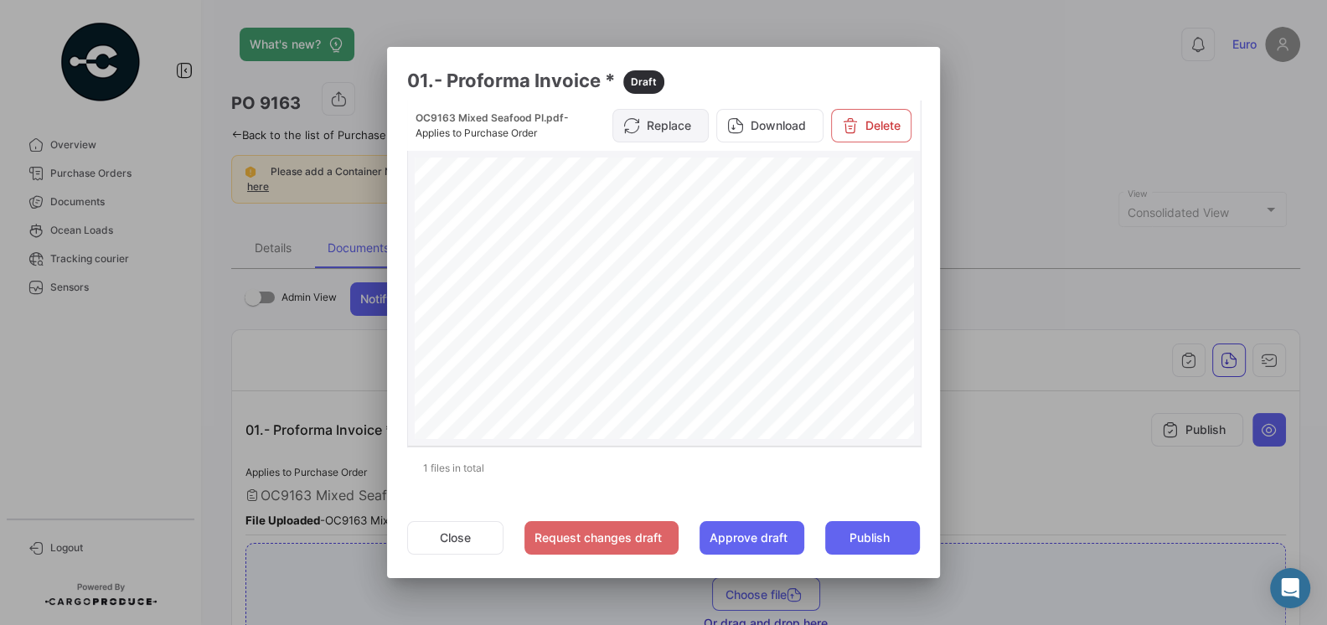
click at [668, 132] on button "Replace" at bounding box center [660, 126] width 96 height 34
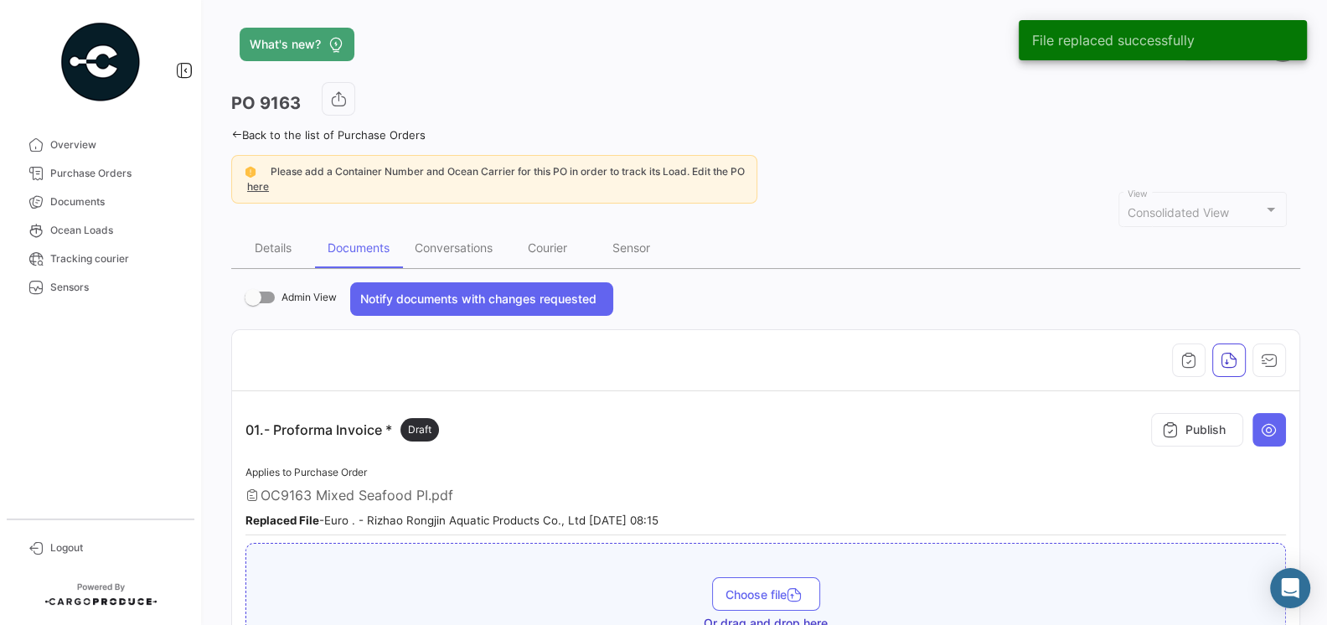
click at [690, 433] on div "01.- Proforma Invoice * Draft Publish" at bounding box center [765, 430] width 1040 height 50
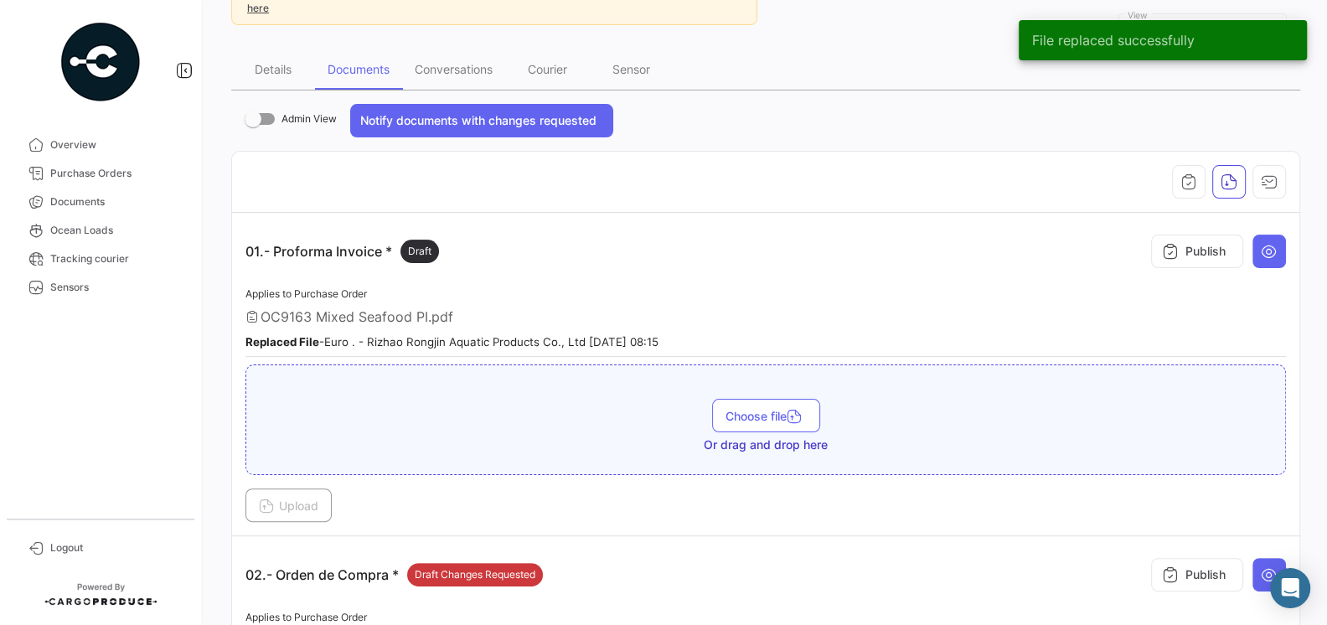
scroll to position [207, 0]
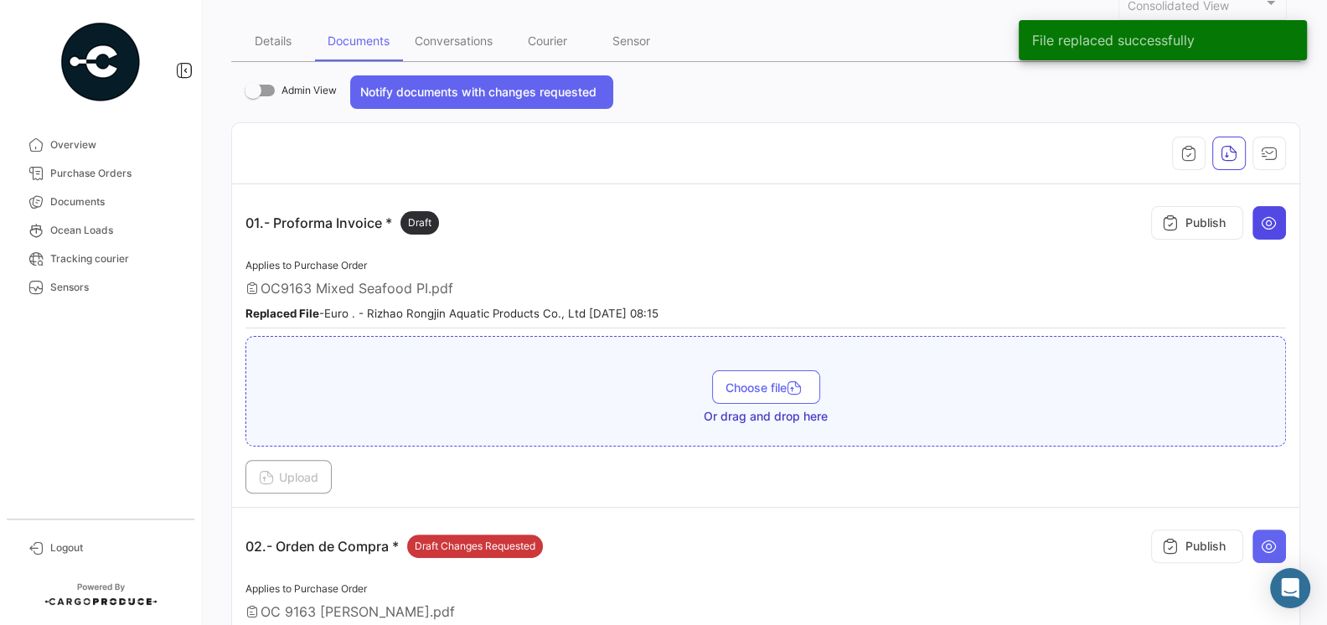
click at [1258, 229] on button at bounding box center [1269, 223] width 34 height 34
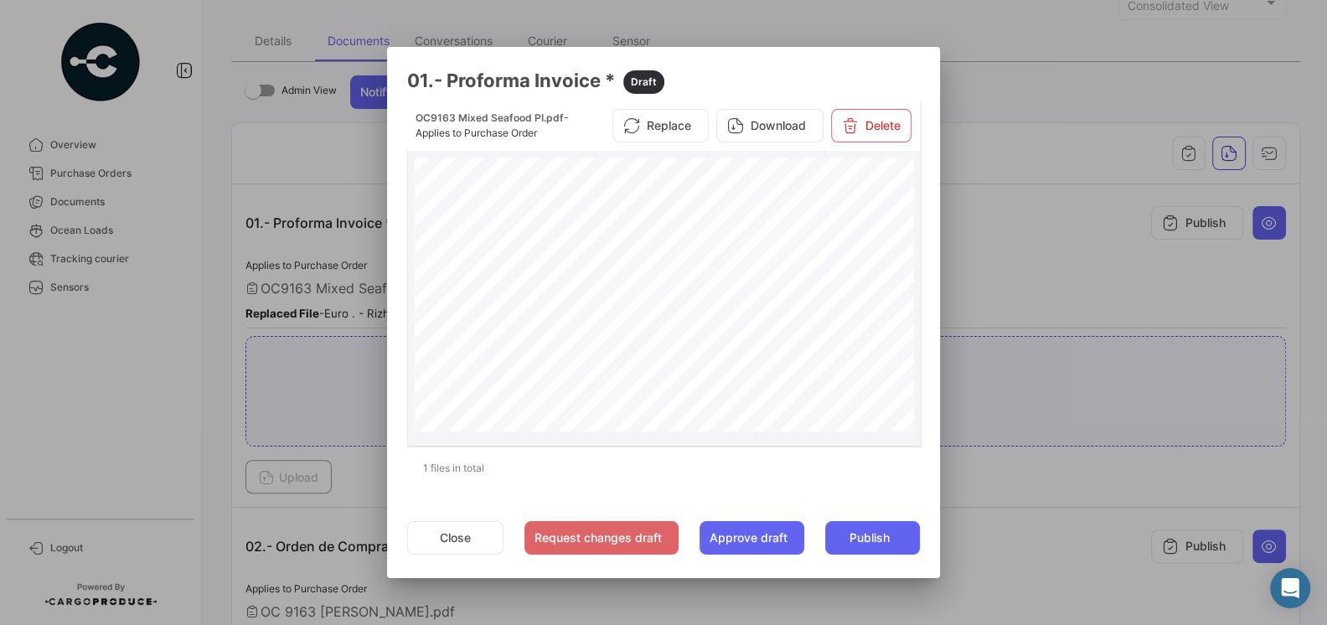
scroll to position [0, 0]
click at [470, 533] on button "Close" at bounding box center [455, 538] width 96 height 34
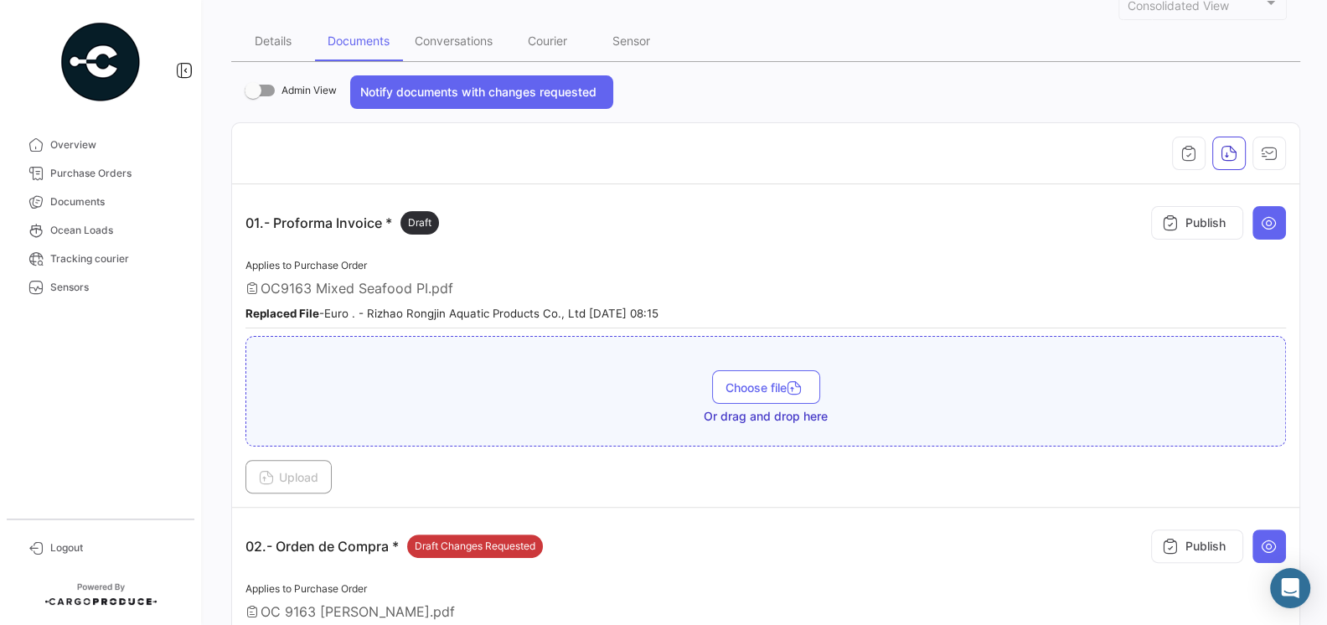
click at [588, 240] on div "01.- Proforma Invoice * Draft Publish" at bounding box center [765, 223] width 1040 height 50
